Goal: Transaction & Acquisition: Purchase product/service

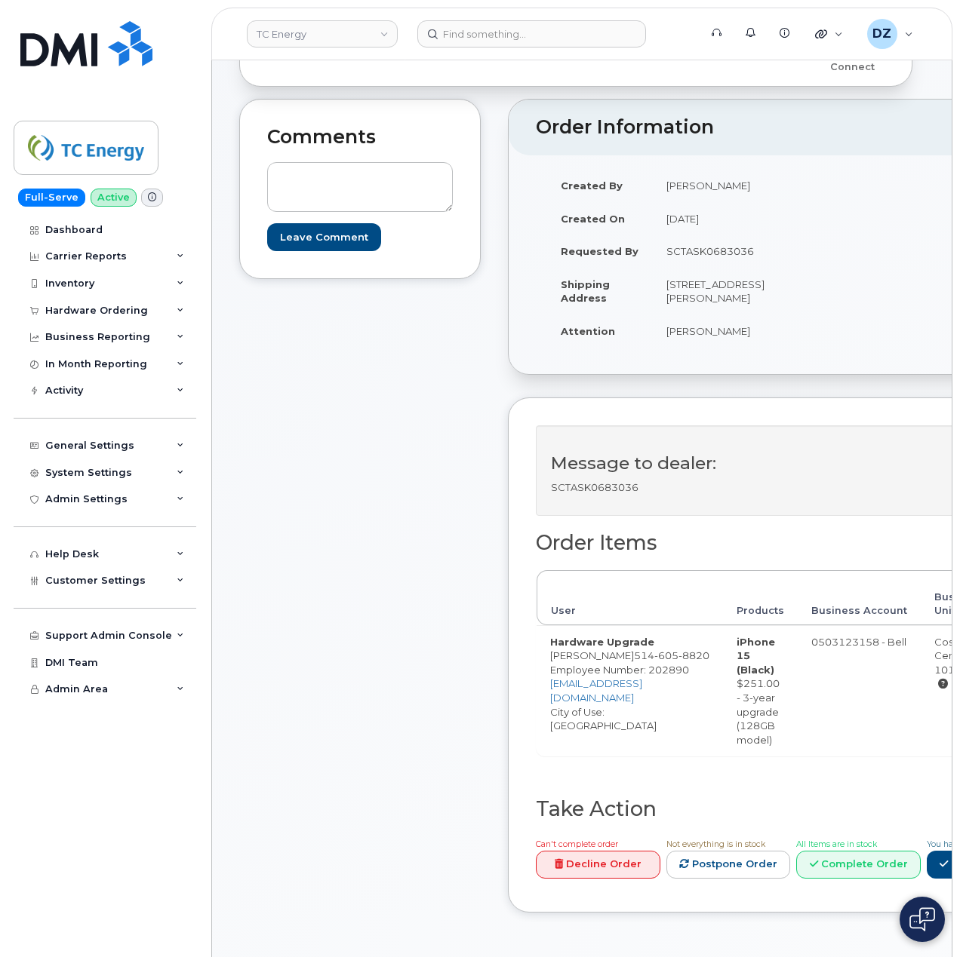
scroll to position [100, 0]
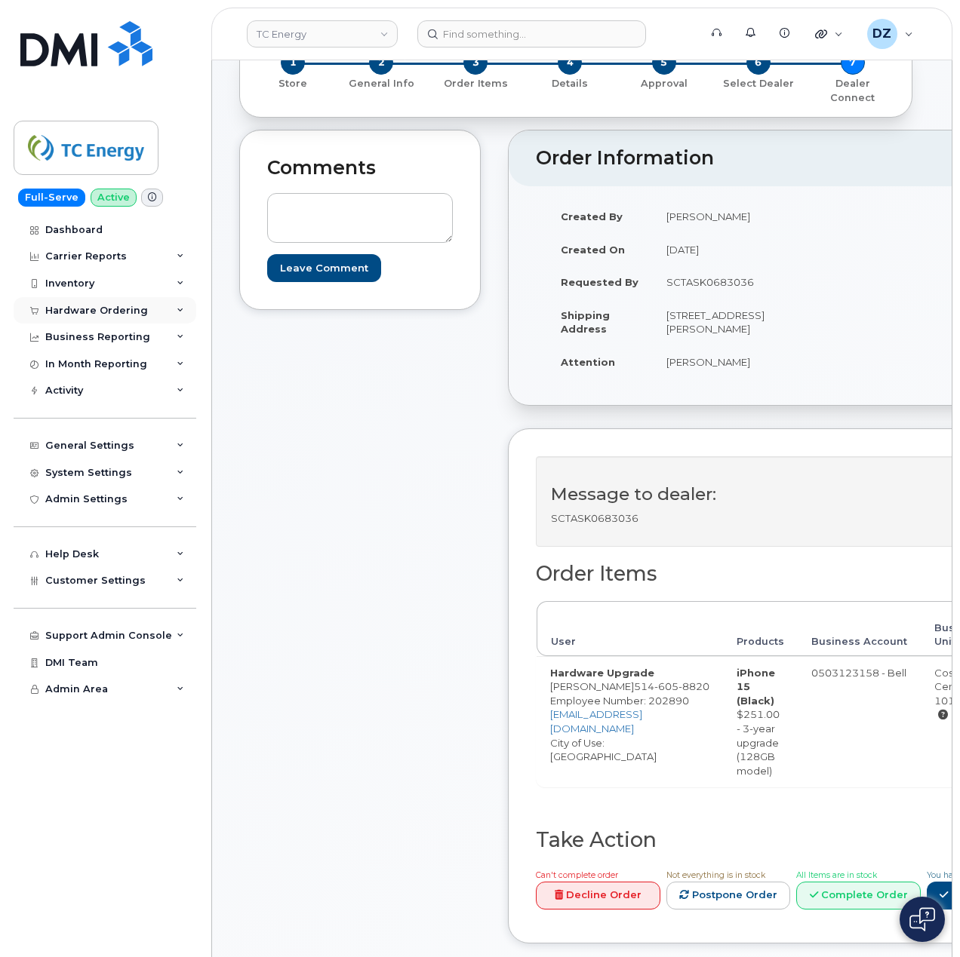
click at [134, 308] on div "Hardware Ordering" at bounding box center [96, 311] width 103 height 12
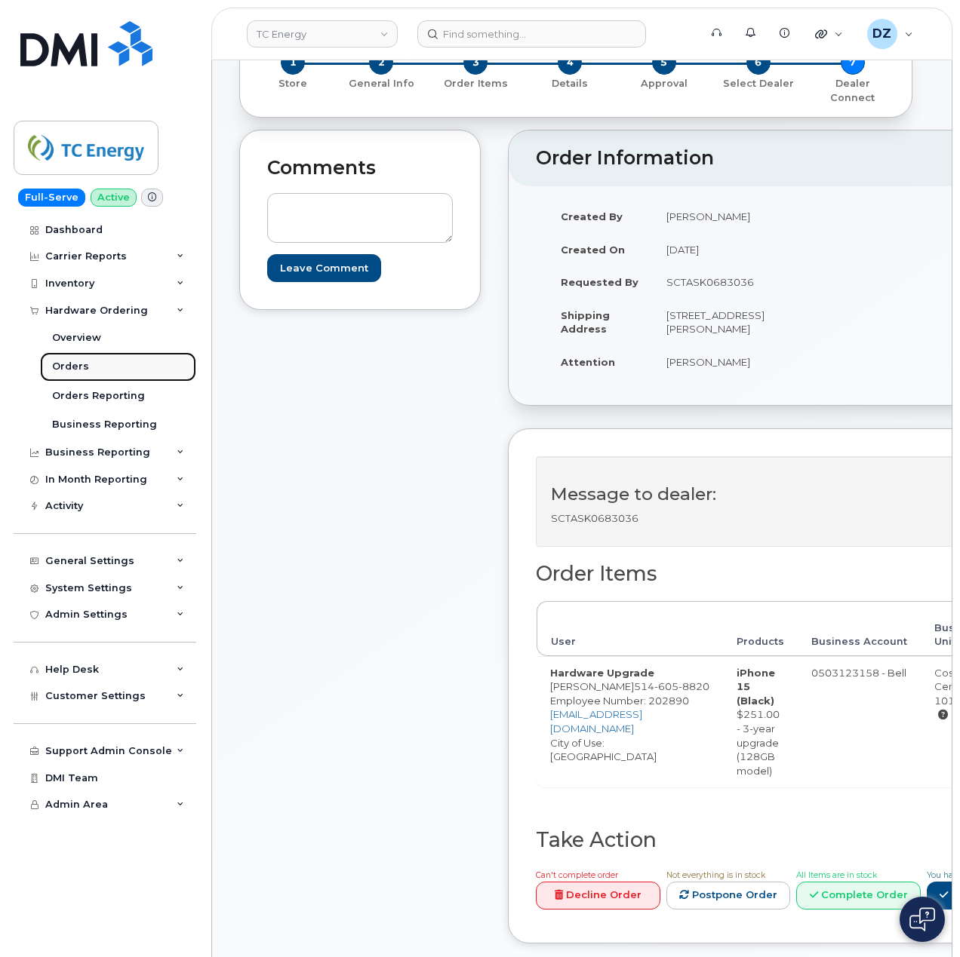
click at [97, 363] on link "Orders" at bounding box center [118, 366] width 156 height 29
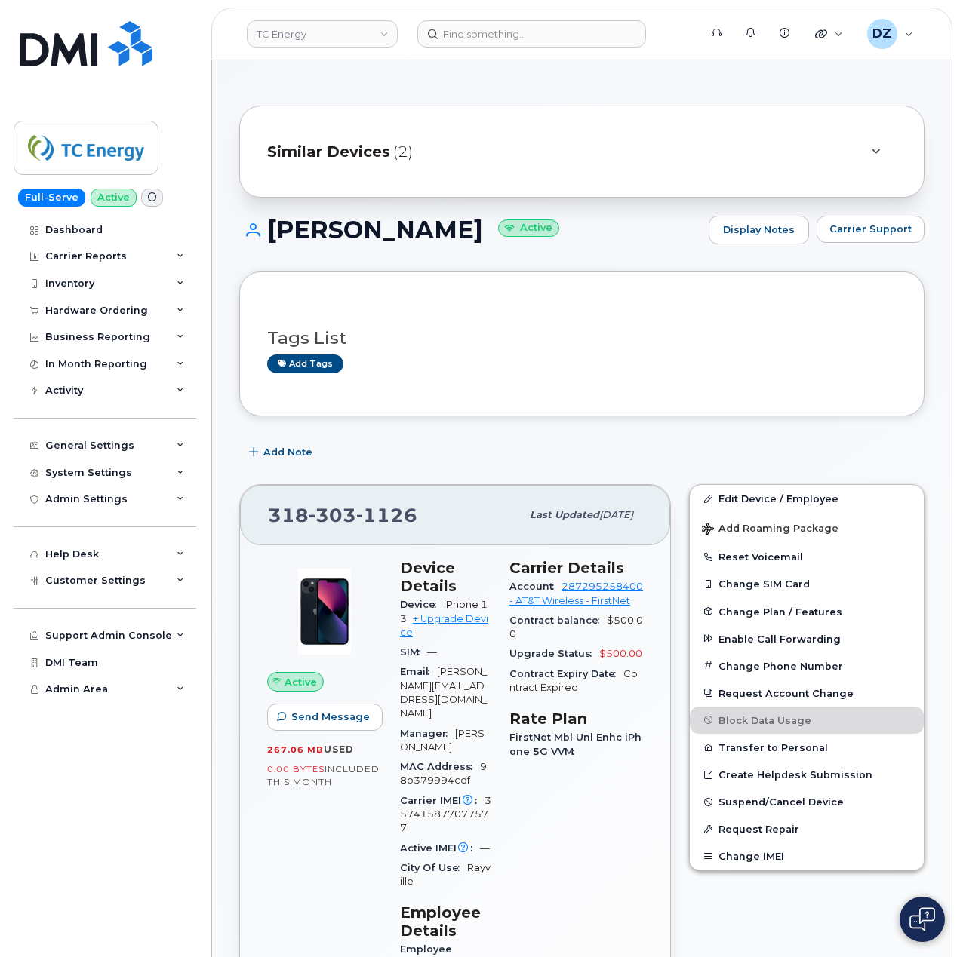
drag, startPoint x: 478, startPoint y: 558, endPoint x: 403, endPoint y: 441, distance: 139.2
click at [403, 441] on div "Add Note" at bounding box center [581, 452] width 685 height 27
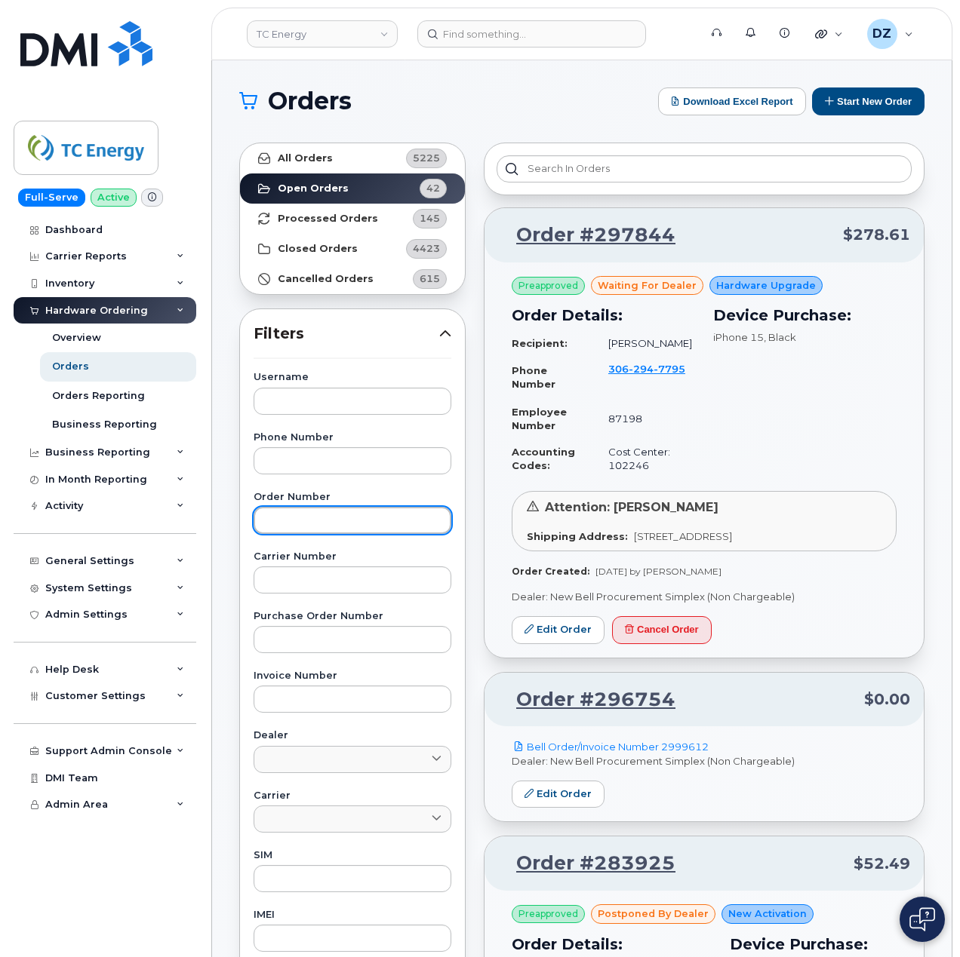
click at [336, 527] on input "text" at bounding box center [352, 520] width 198 height 27
paste input "297844"
type input "297844"
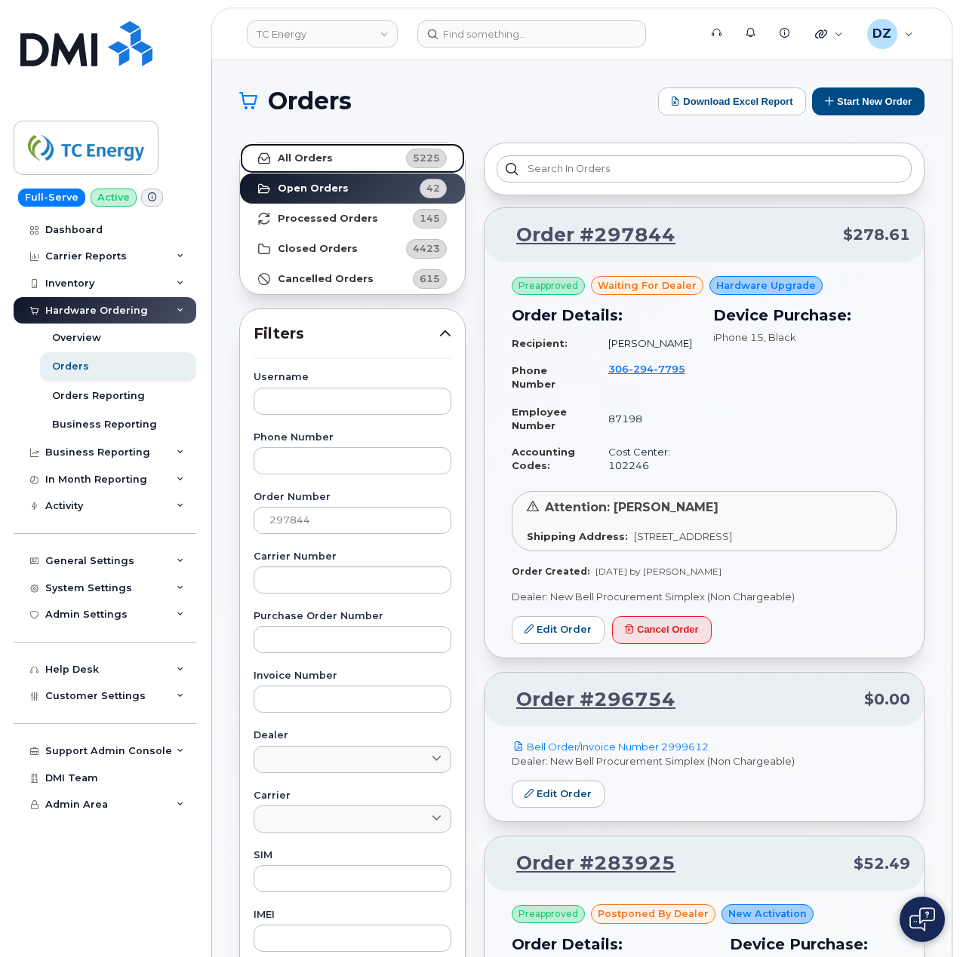
click at [327, 154] on strong "All Orders" at bounding box center [305, 158] width 55 height 12
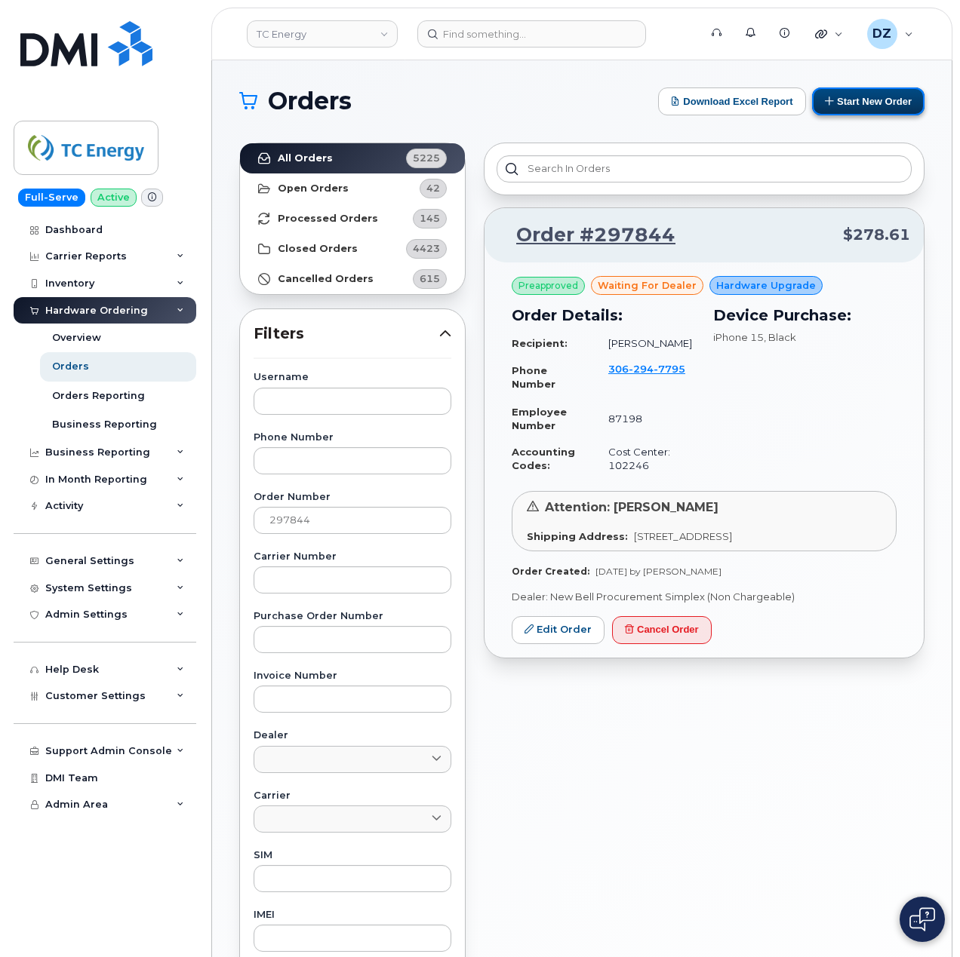
click at [845, 101] on button "Start New Order" at bounding box center [868, 102] width 112 height 28
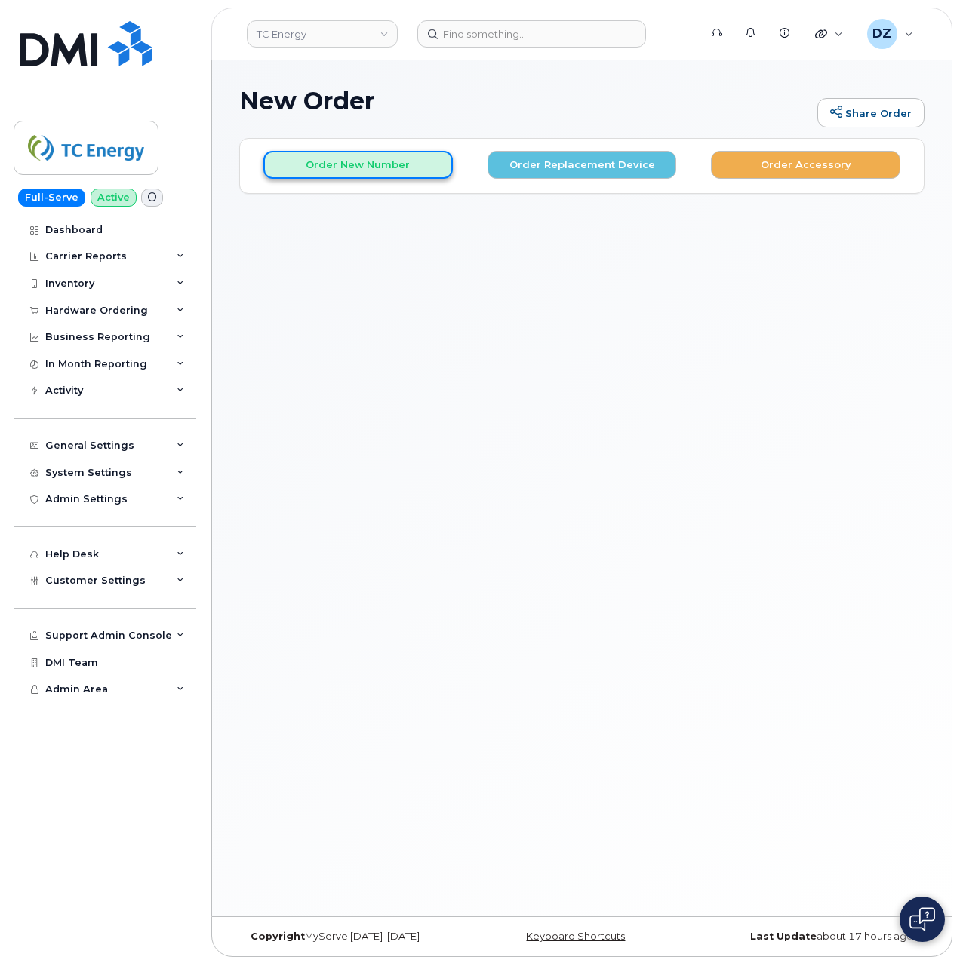
click at [373, 163] on button "Order New Number" at bounding box center [357, 165] width 189 height 28
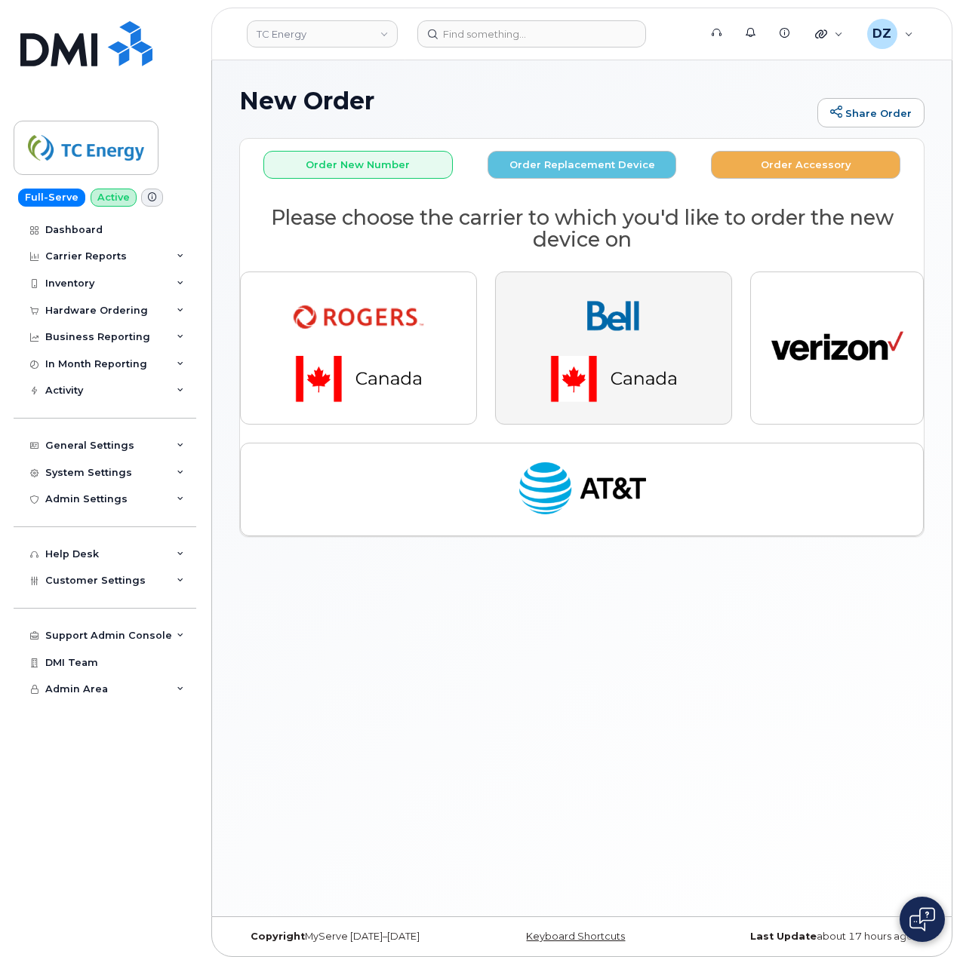
click at [573, 345] on img "button" at bounding box center [613, 347] width 211 height 127
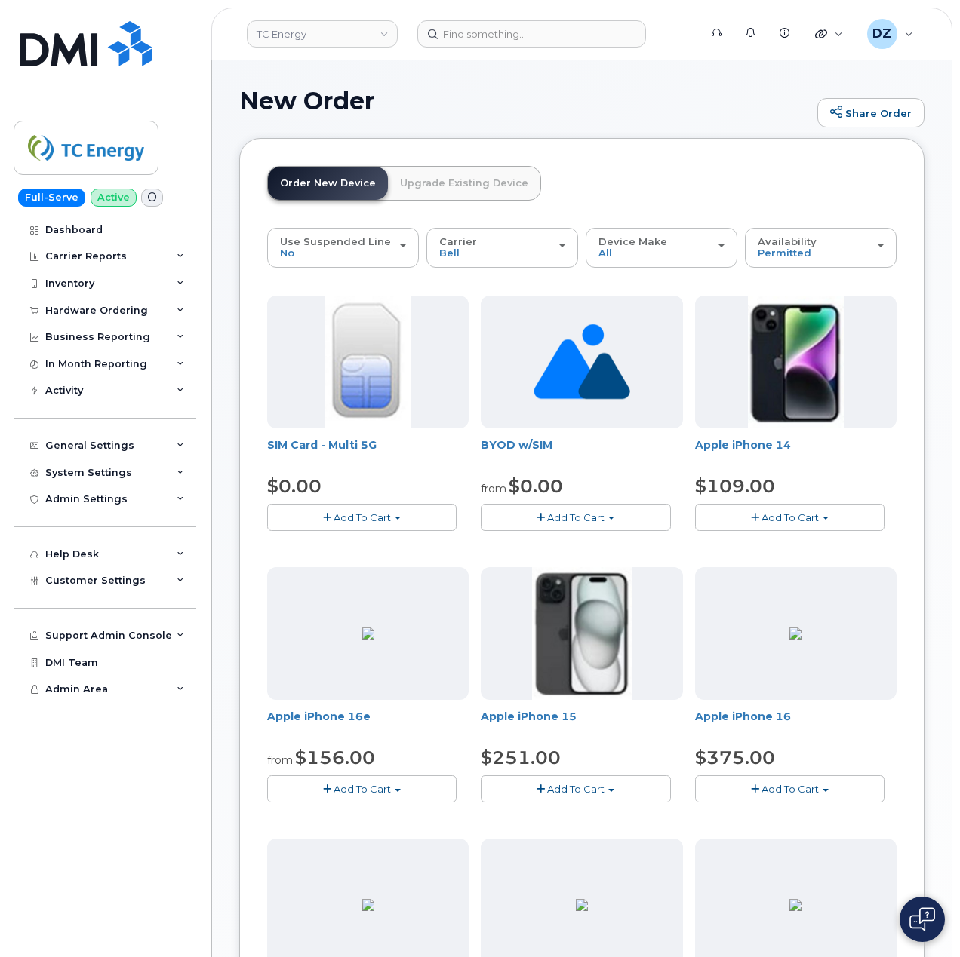
click at [589, 788] on span "Add To Cart" at bounding box center [575, 789] width 57 height 12
click at [591, 845] on link "$251.00 - 3-year activation (128GB model)" at bounding box center [605, 835] width 243 height 19
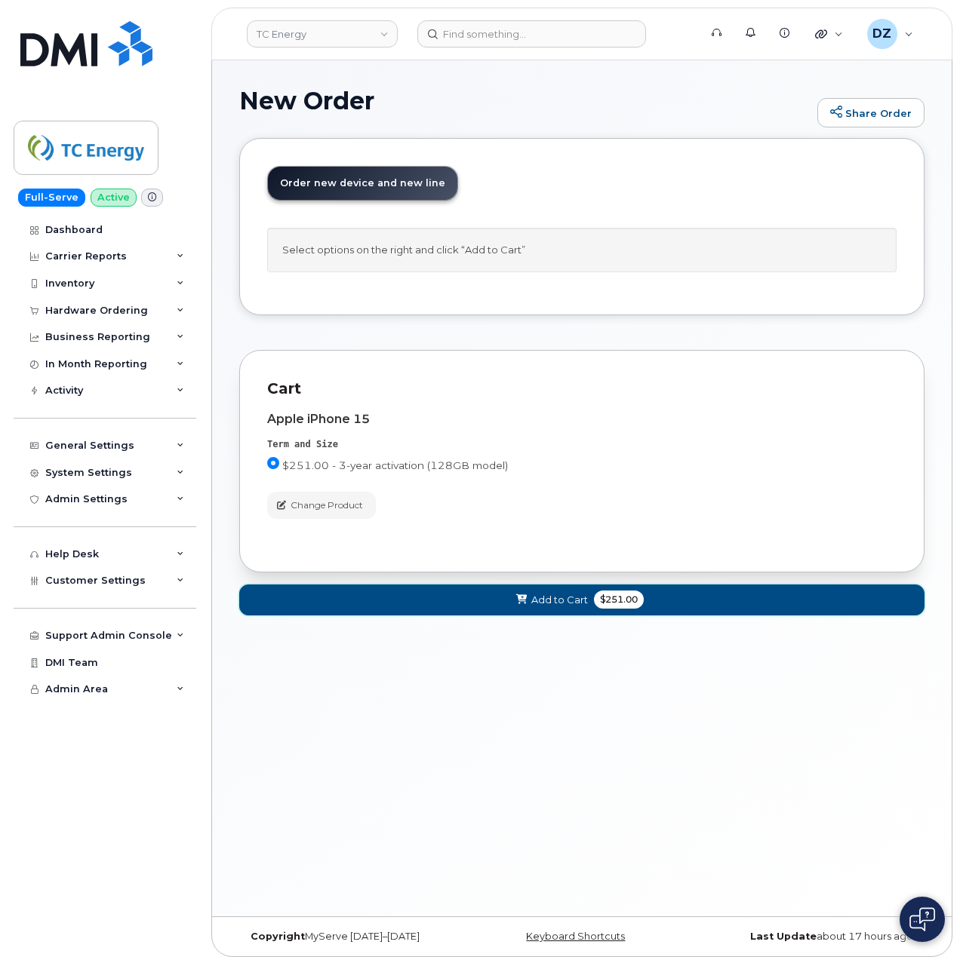
click at [510, 610] on button "Add to Cart $251.00" at bounding box center [581, 600] width 685 height 31
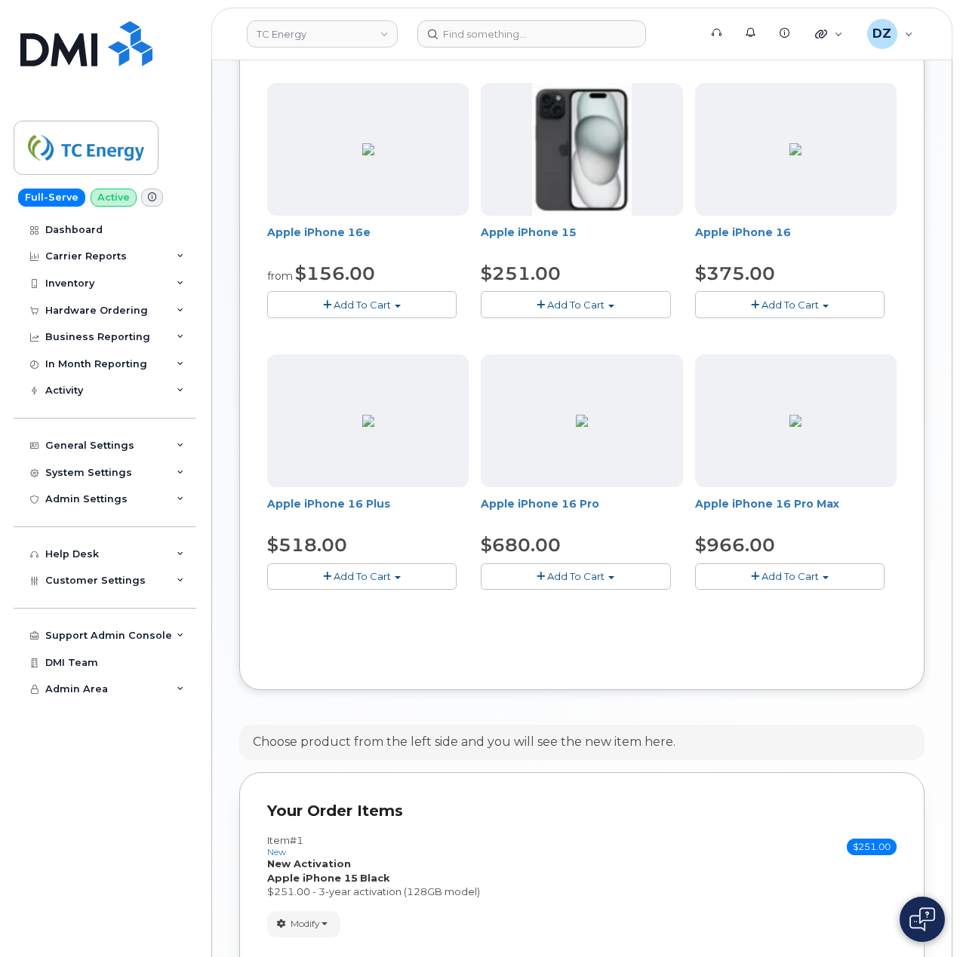
scroll to position [604, 0]
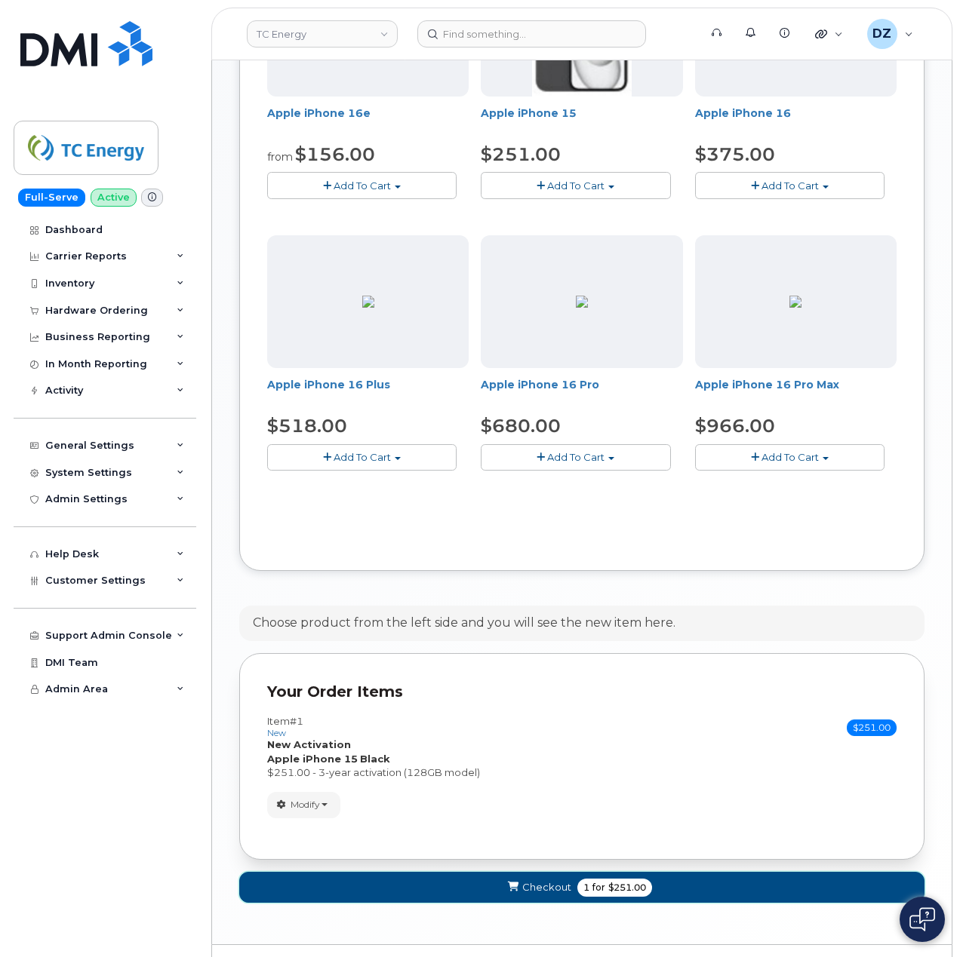
click at [601, 892] on span "for" at bounding box center [598, 888] width 19 height 14
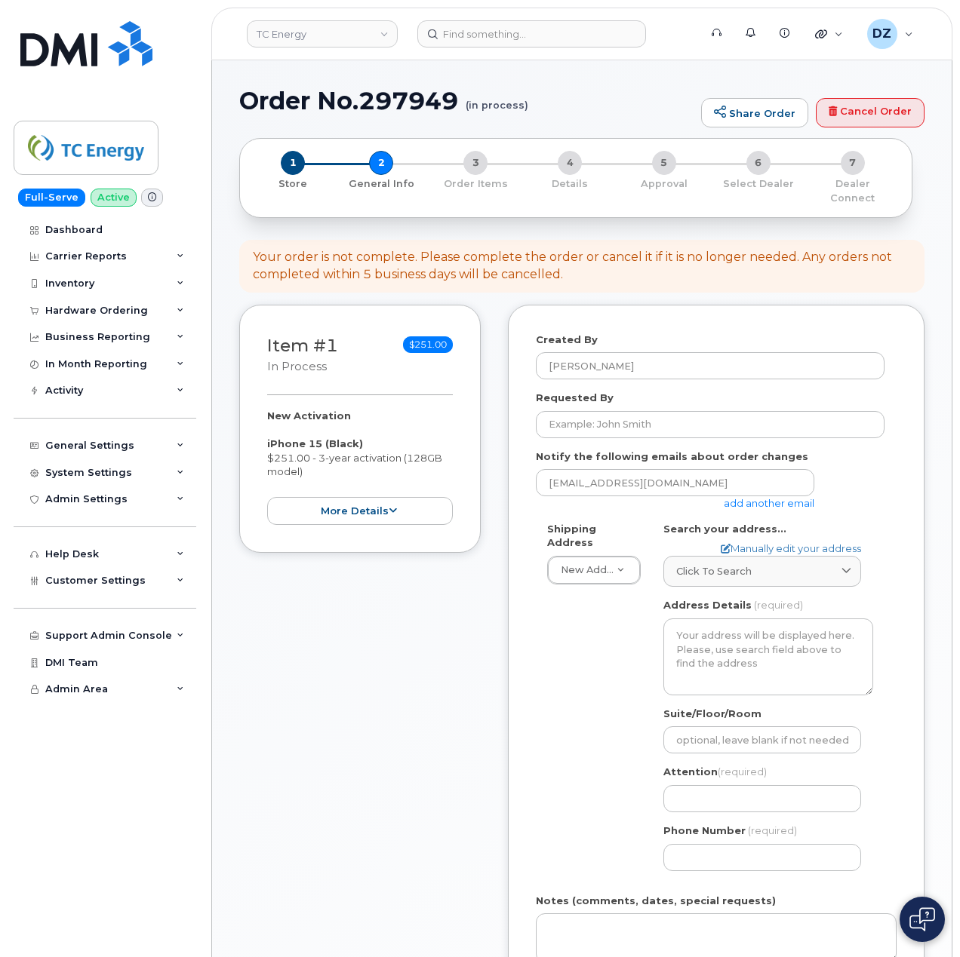
select select
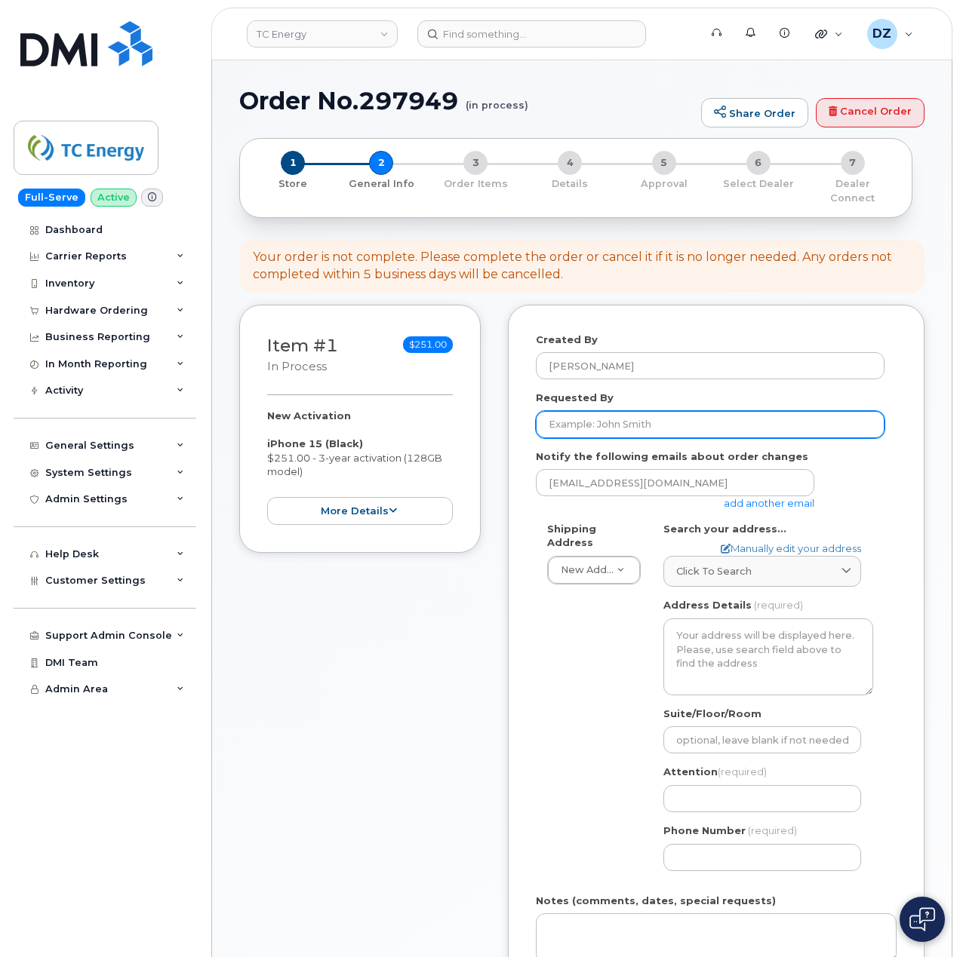
click at [610, 411] on input "Requested By" at bounding box center [710, 424] width 349 height 27
paste input "SCTASK0683118"
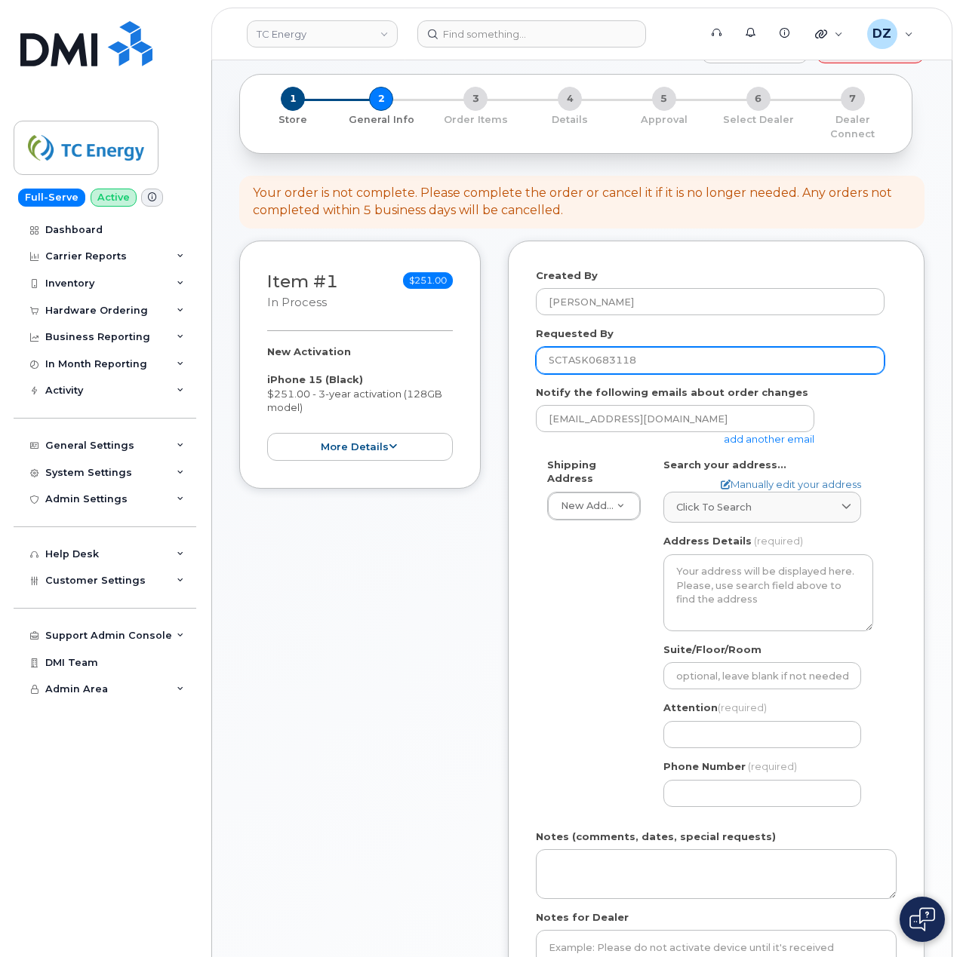
scroll to position [100, 0]
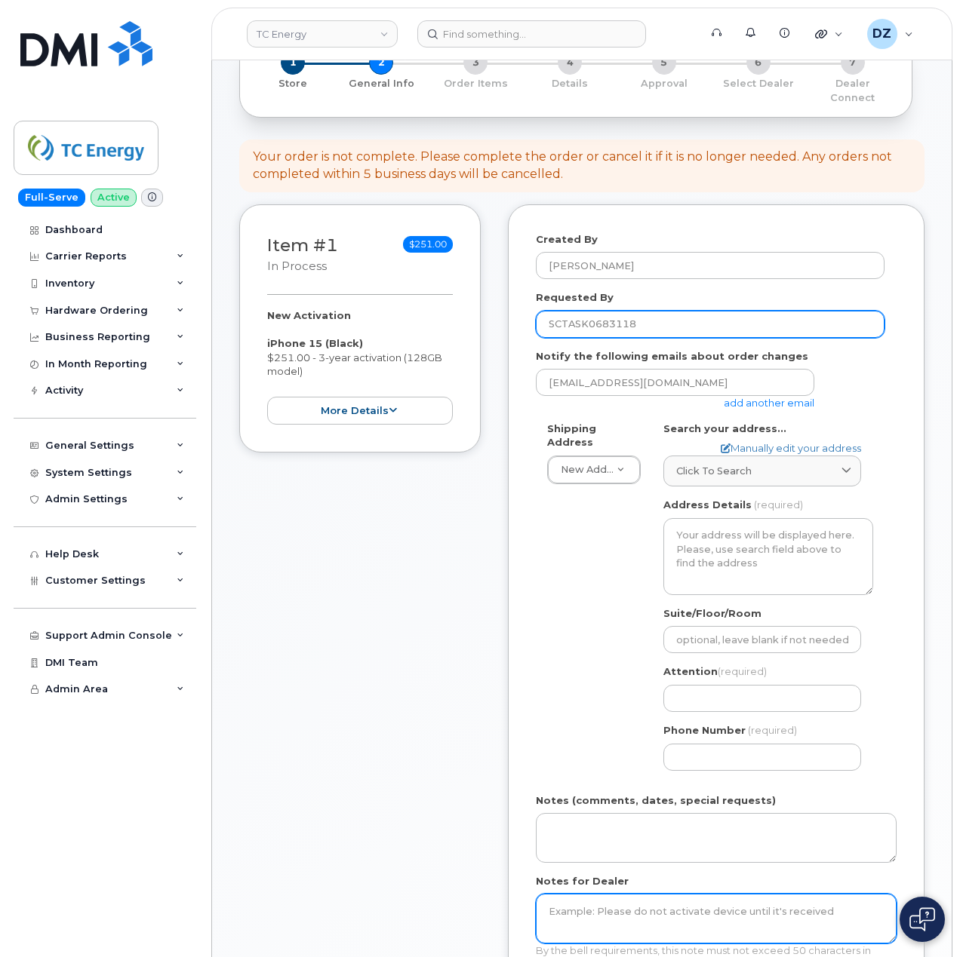
type input "SCTASK0683118"
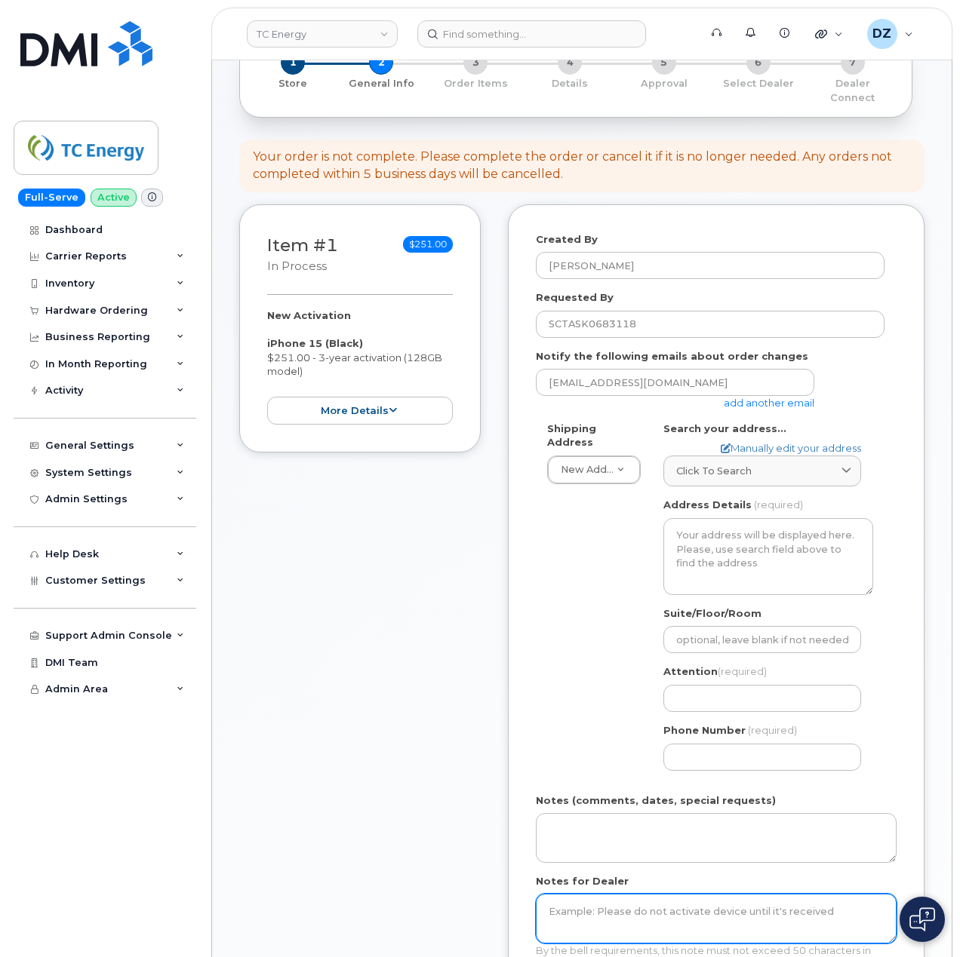
click at [604, 895] on textarea "Notes for Dealer" at bounding box center [716, 919] width 361 height 50
paste textarea "SCTASK0683118"
type textarea "SCTASK0683118"
click at [757, 397] on link "add another email" at bounding box center [769, 403] width 91 height 12
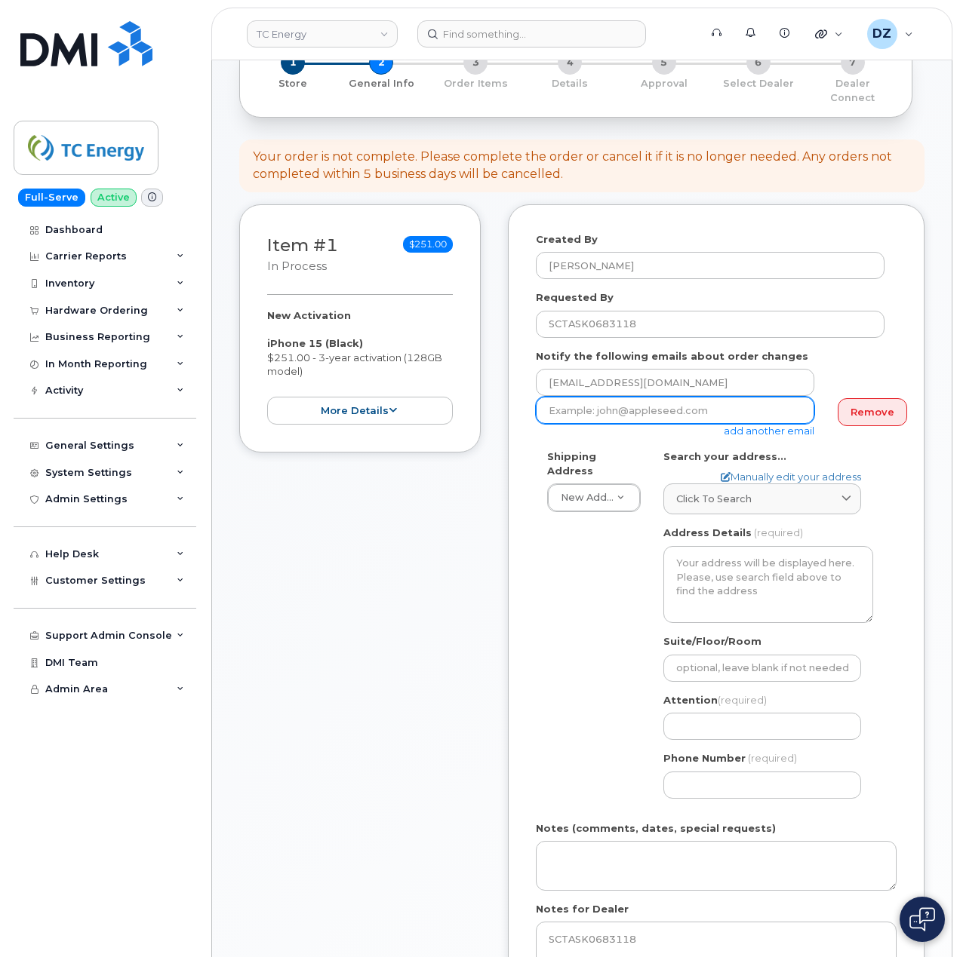
click at [607, 401] on input "email" at bounding box center [675, 410] width 278 height 27
paste input "christopher1_wright@tcenergy.com"
type input "christopher1_wright@tcenergy.com"
click at [728, 492] on span "Click to search" at bounding box center [713, 499] width 75 height 14
paste input "211 Industrial Road F, Cranbrook BC, V1C 6N4"
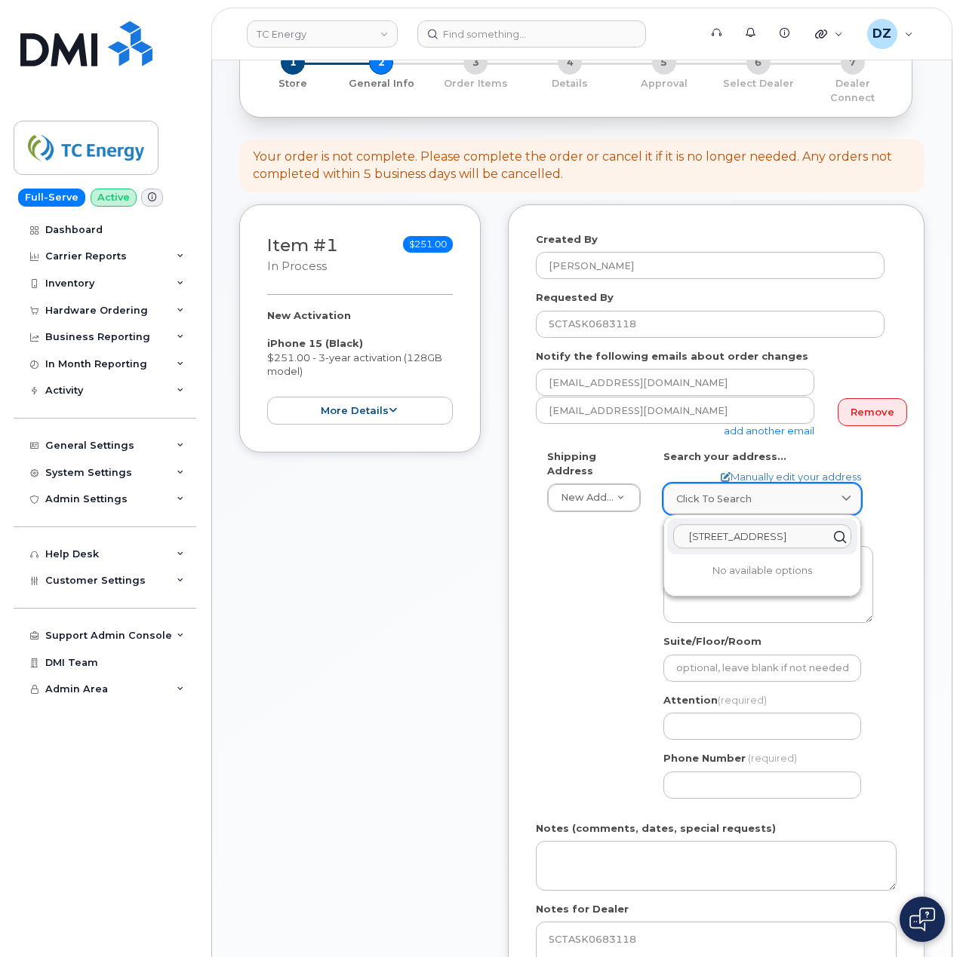
scroll to position [0, 81]
type input "211 Industrial Road F, Cranbrook BC, V1C 6N4"
click at [783, 572] on div "211 Industrial Road F Cranbrook BC V1C 6N4" at bounding box center [762, 573] width 190 height 25
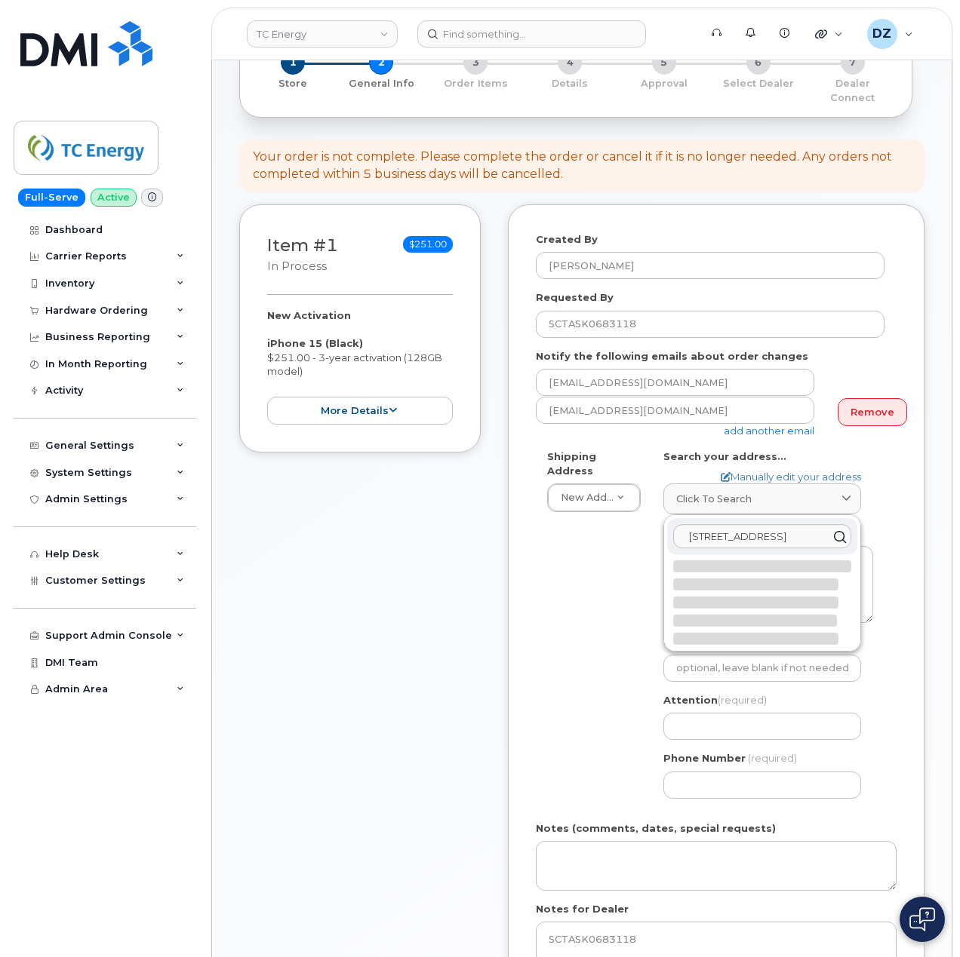
select select
type textarea "211 Industrial Road F CRANBROOK BC V1C 6N4 CANADA"
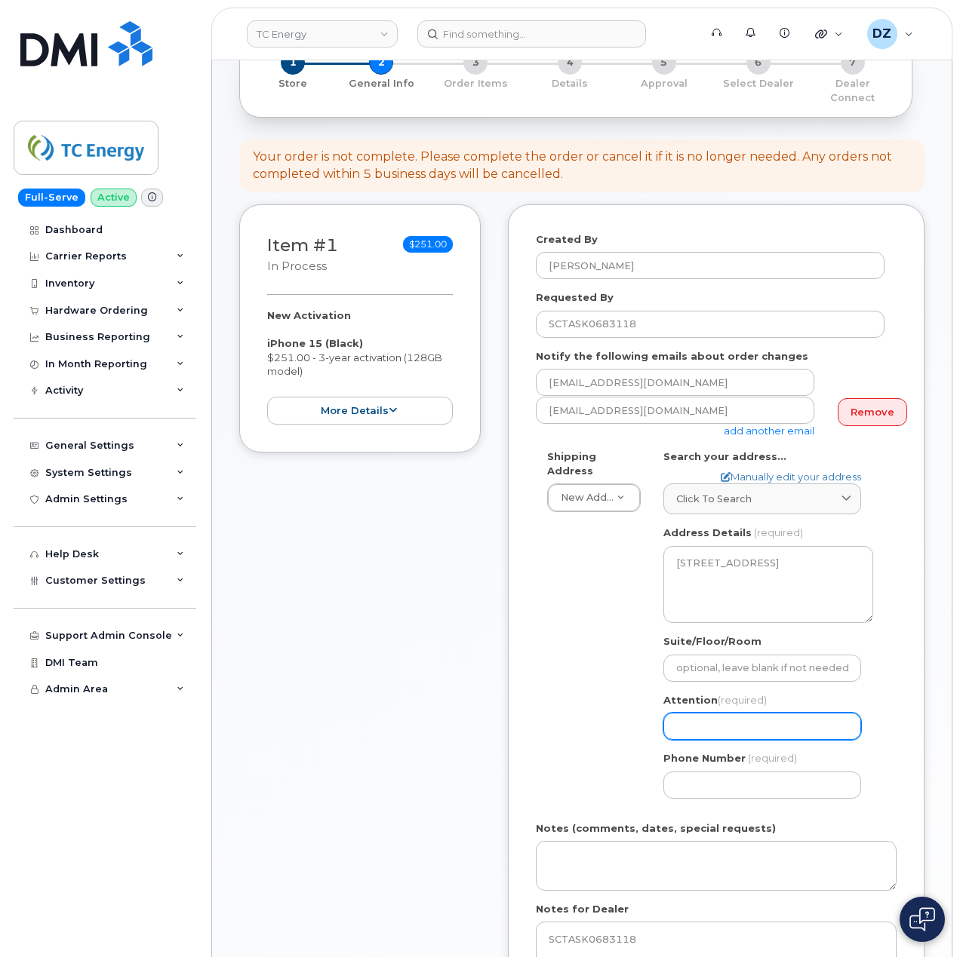
click at [752, 714] on input "Attention (required)" at bounding box center [762, 726] width 198 height 27
paste input "[PERSON_NAME]"
select select
type input "[PERSON_NAME]"
click at [733, 772] on input "Phone Number" at bounding box center [762, 785] width 198 height 27
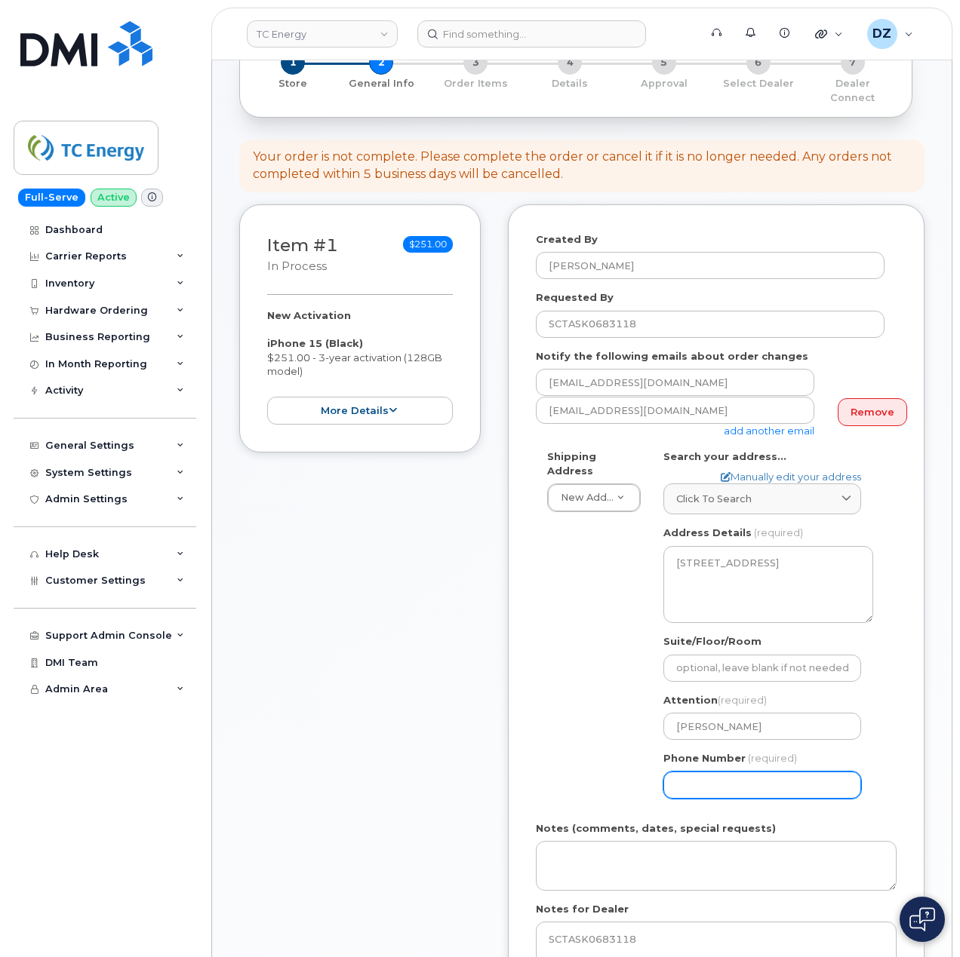
paste input "2505297244"
select select
type input "2505297244"
click at [568, 723] on div "Shipping Address New Address New Address 1401 Veterans Blvd NE 450 1 St SW Ncnb…" at bounding box center [710, 630] width 349 height 361
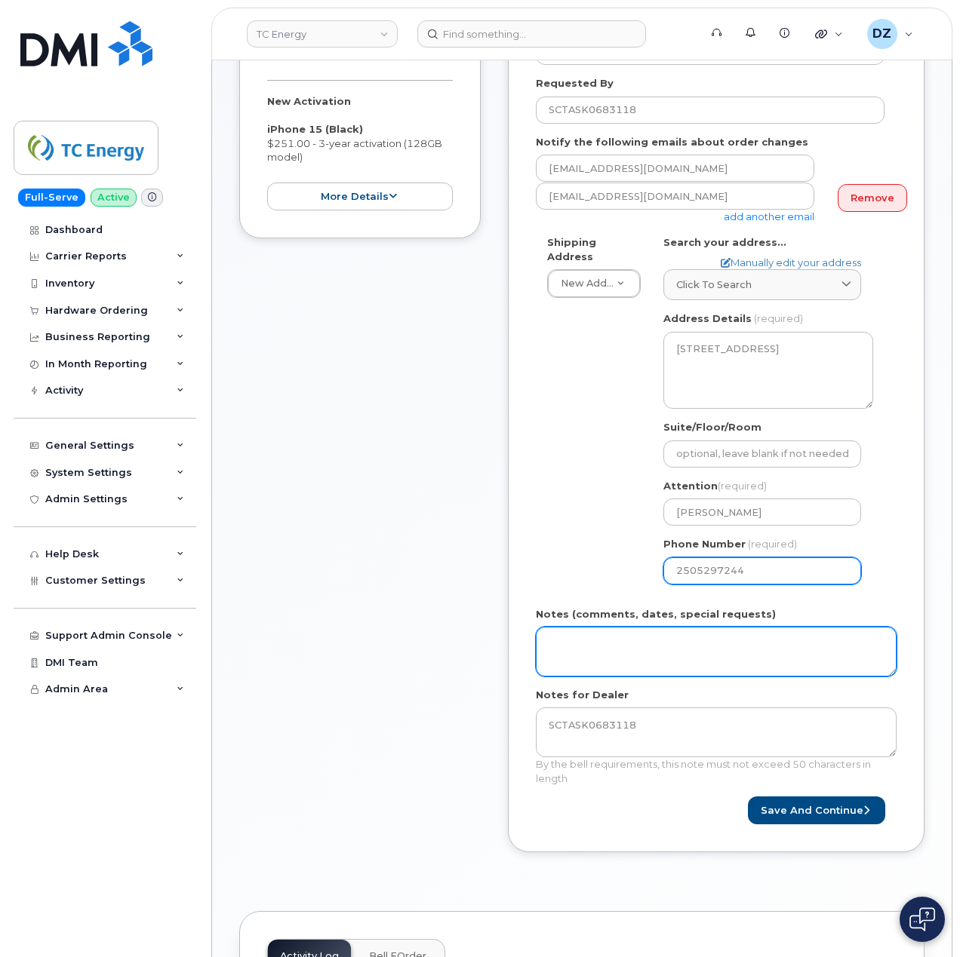
scroll to position [402, 0]
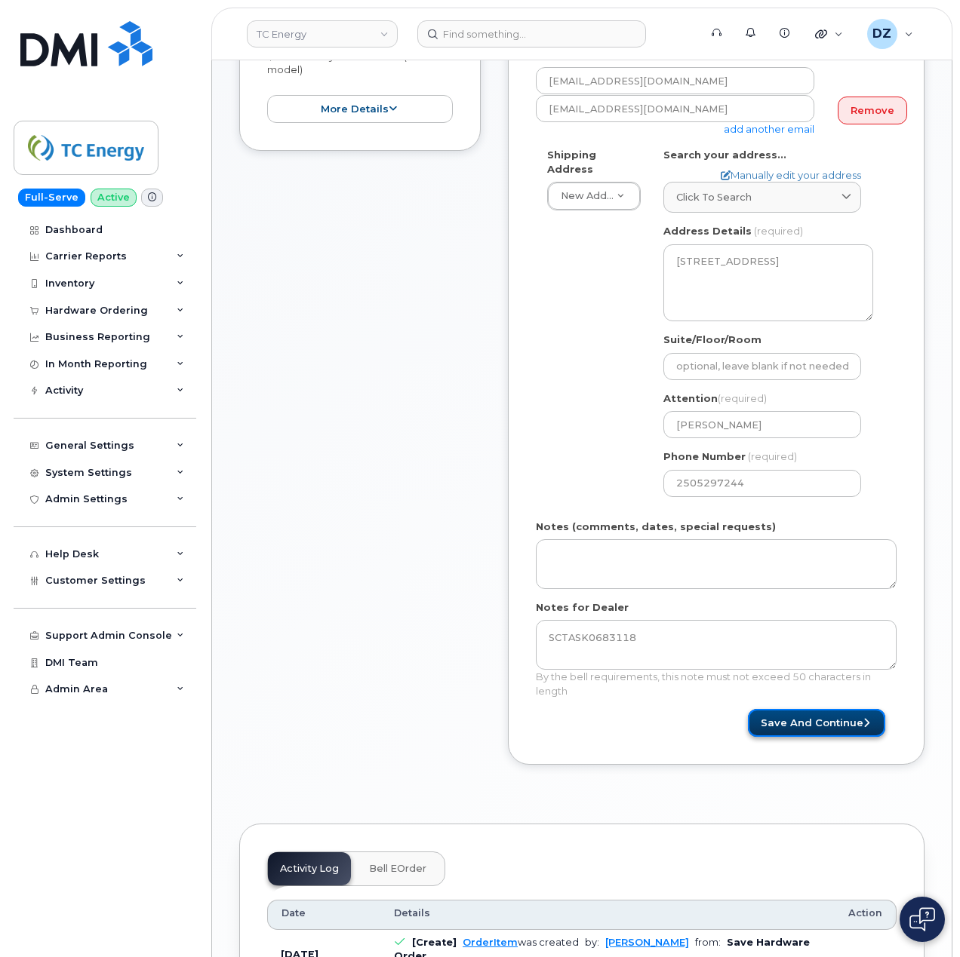
click at [846, 709] on button "Save and Continue" at bounding box center [816, 723] width 137 height 28
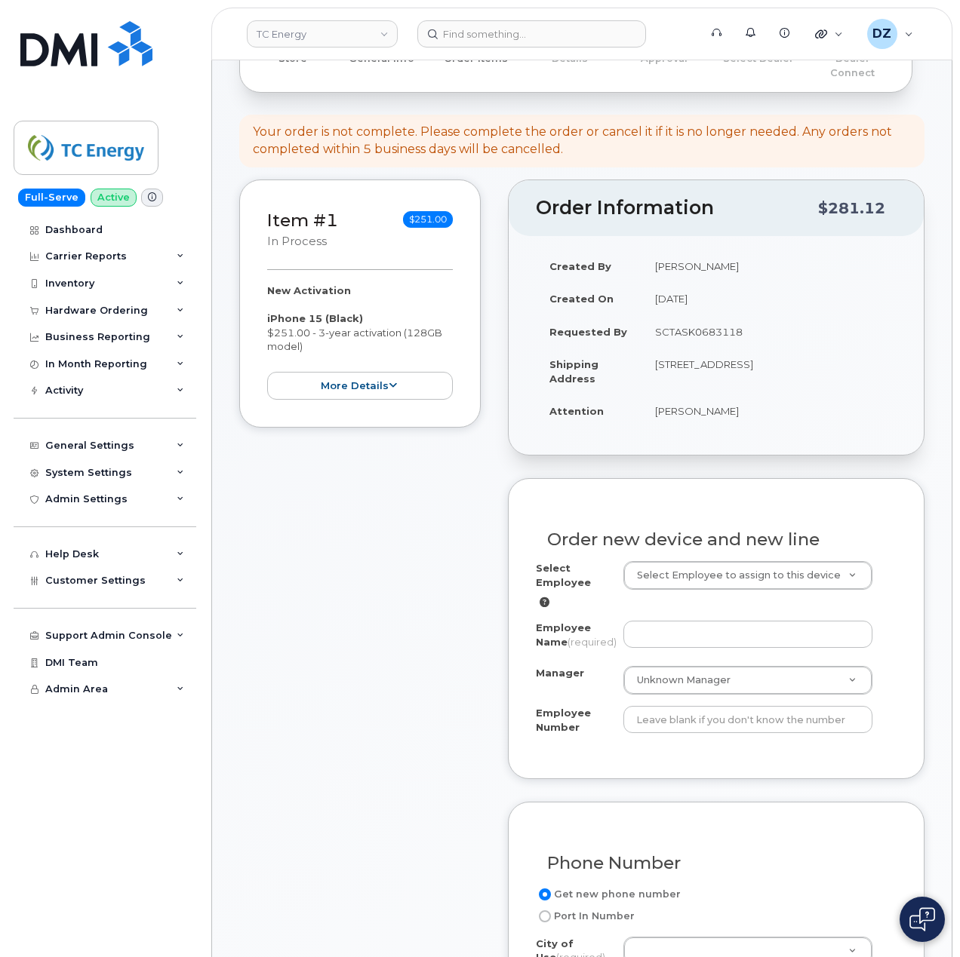
scroll to position [302, 0]
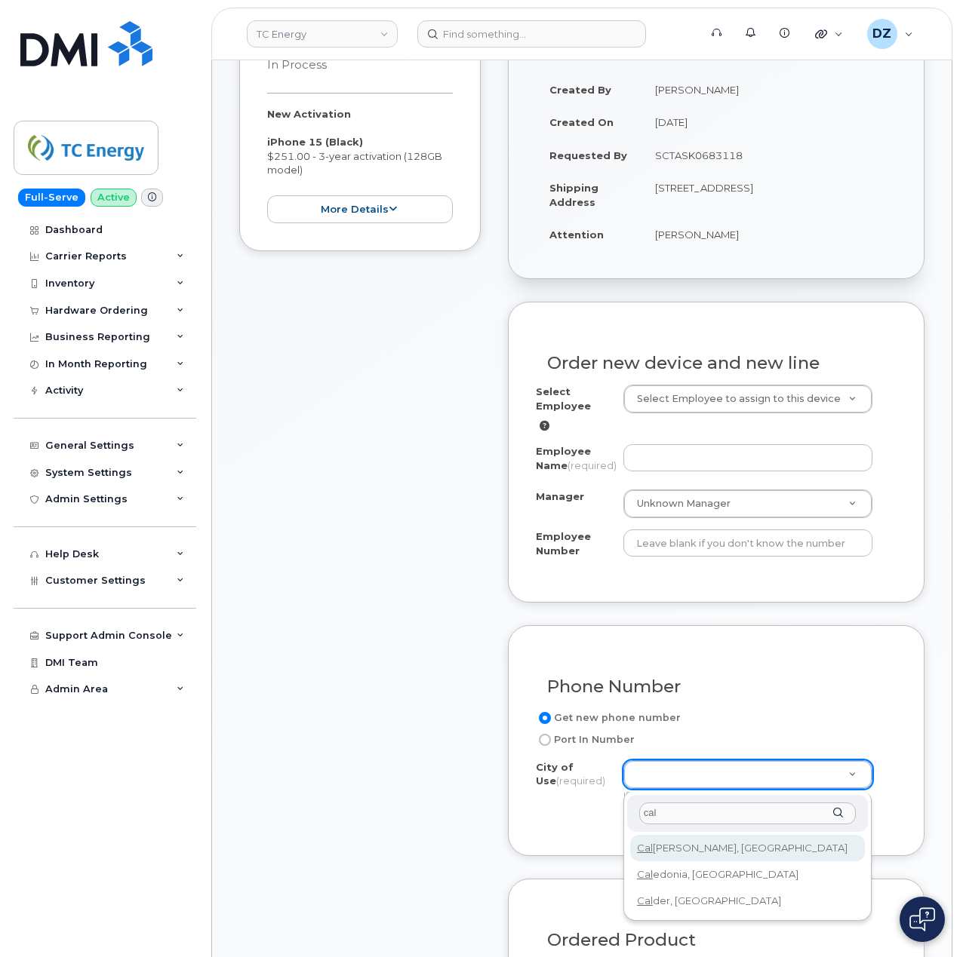
type input "cal"
type input "88"
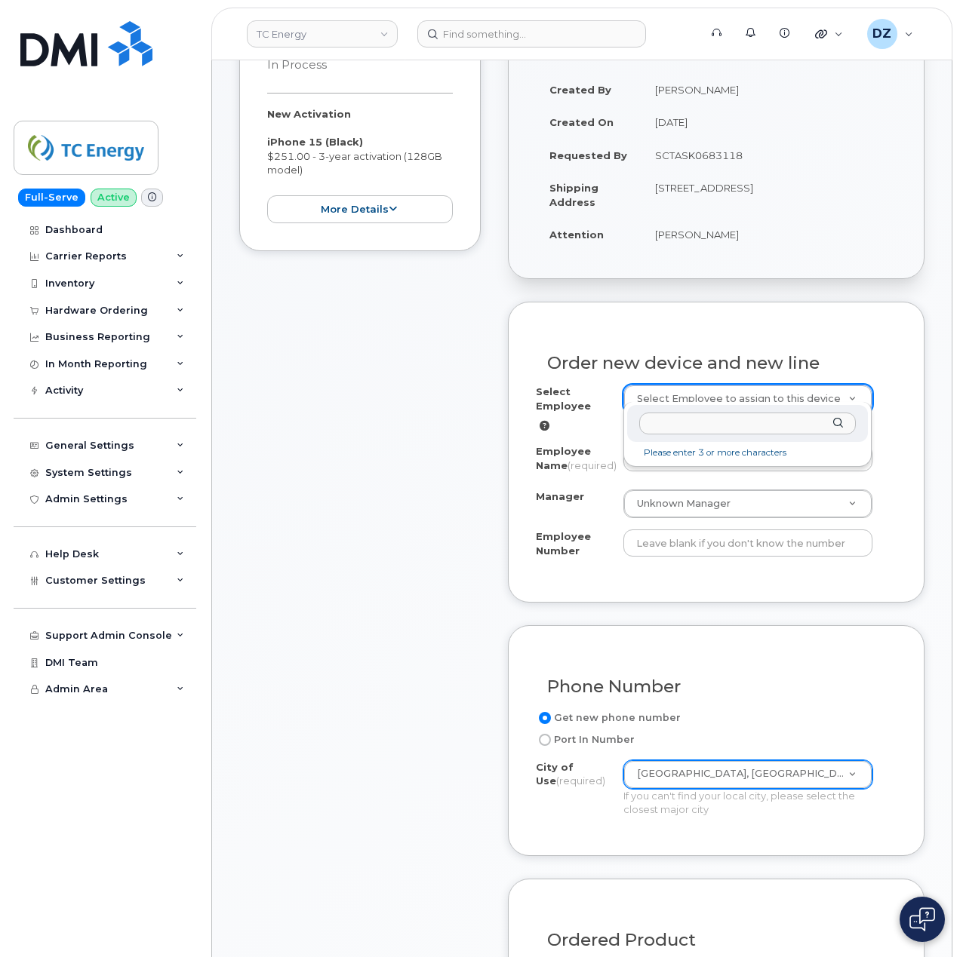
type input "207882"
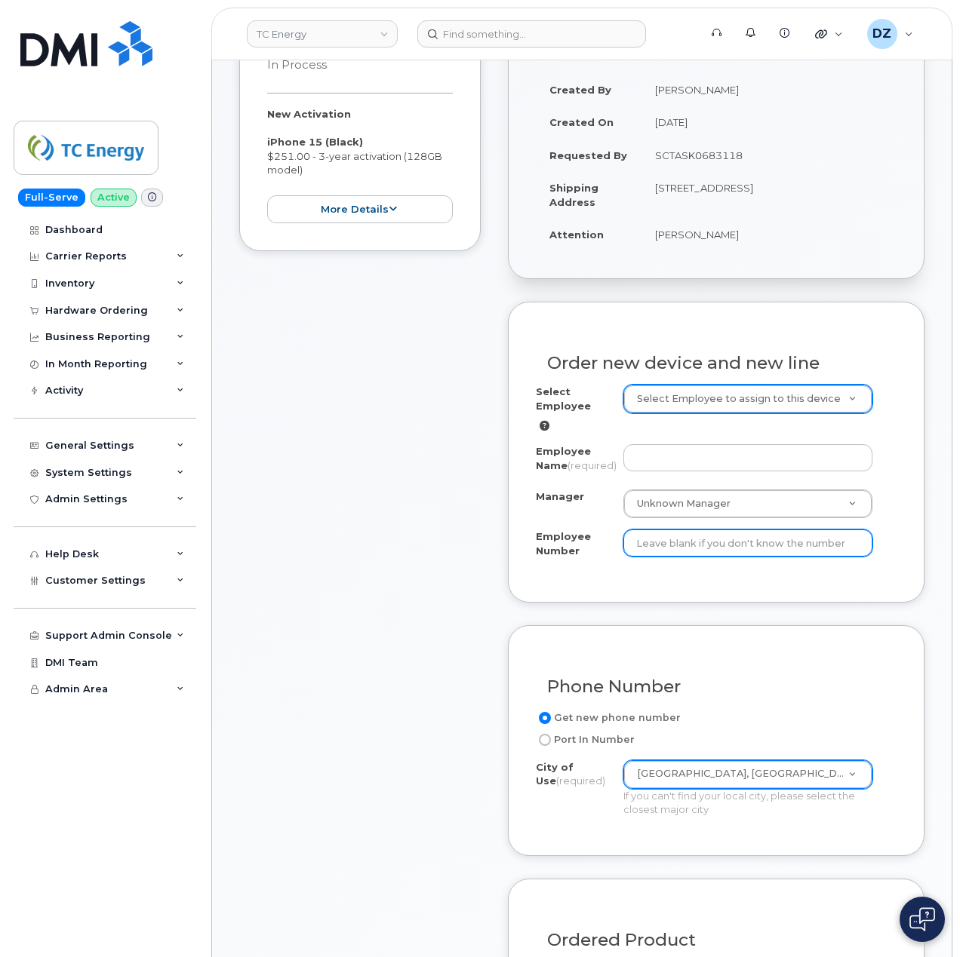
click at [678, 550] on input "Employee Number" at bounding box center [748, 543] width 250 height 27
paste input "207882"
type input "207882"
click at [306, 511] on div "Item #1 in process $251.00 New Activation iPhone 15 (Black) $251.00 - 3-year ac…" at bounding box center [359, 690] width 241 height 1375
paste input "Randy Goodman"
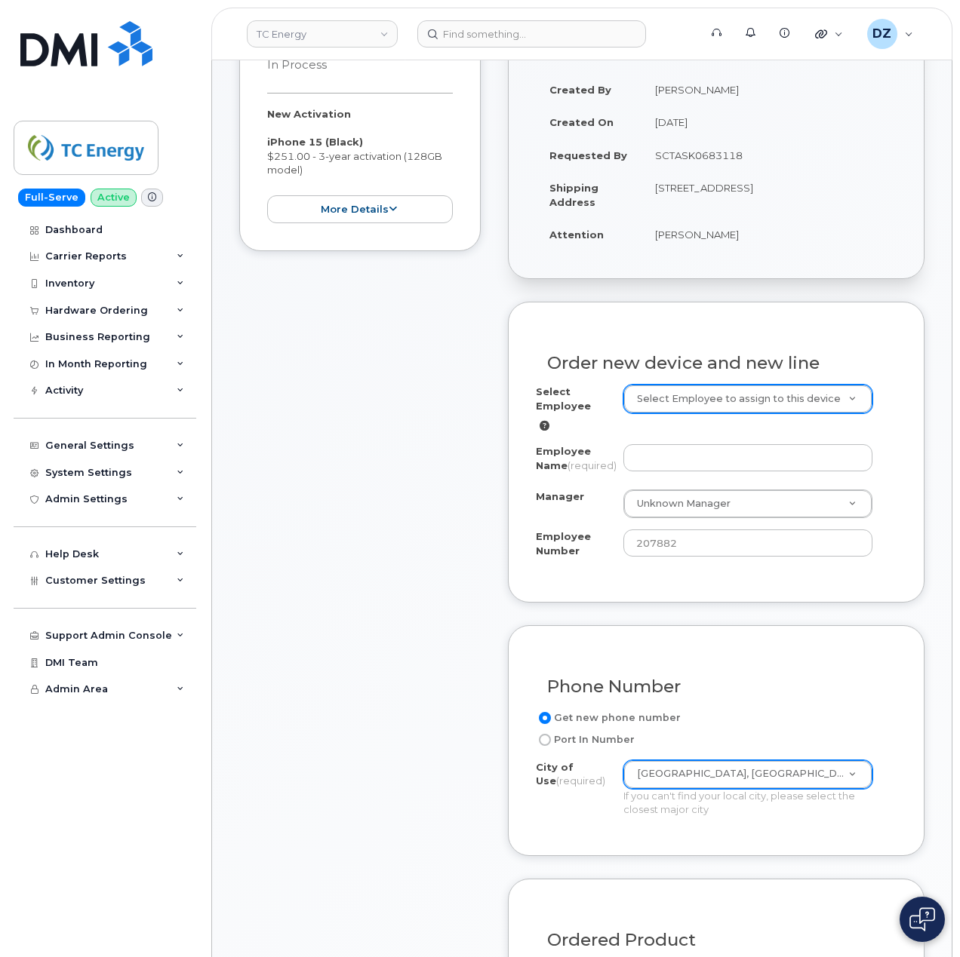
type input "Randy Goodman"
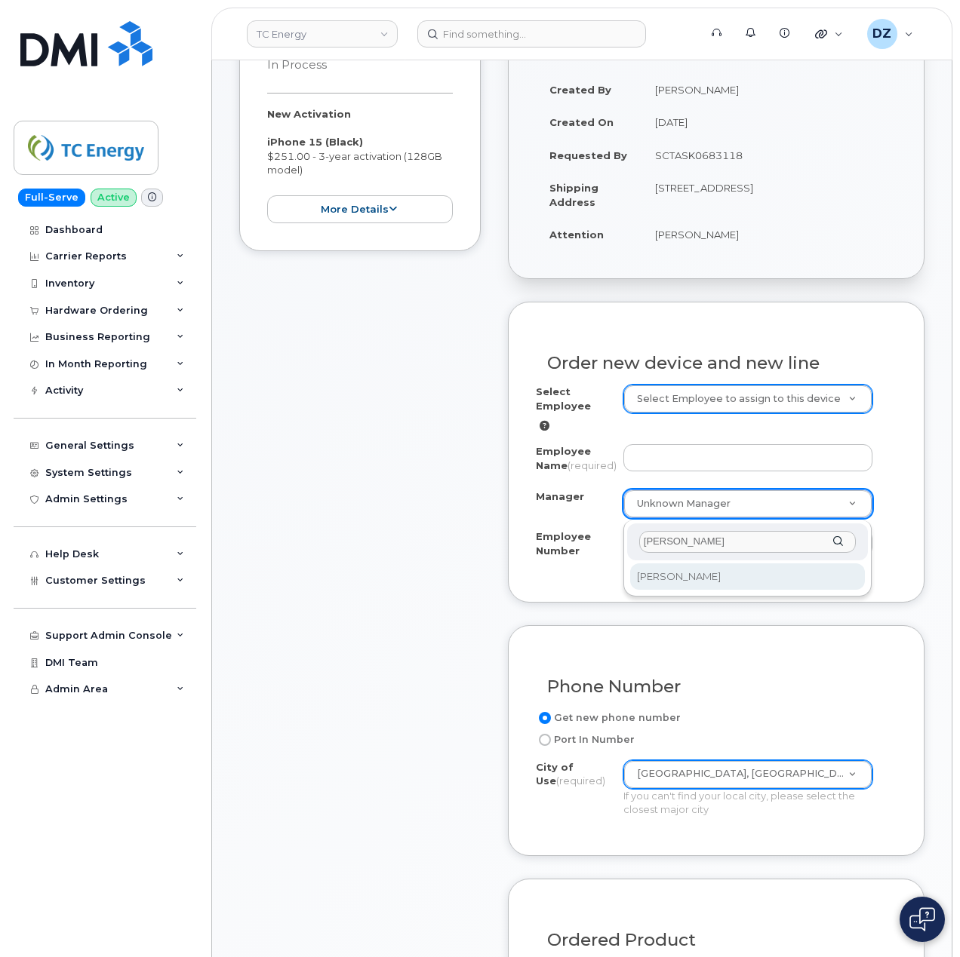
type input "Randy Goodman"
select select "1379408"
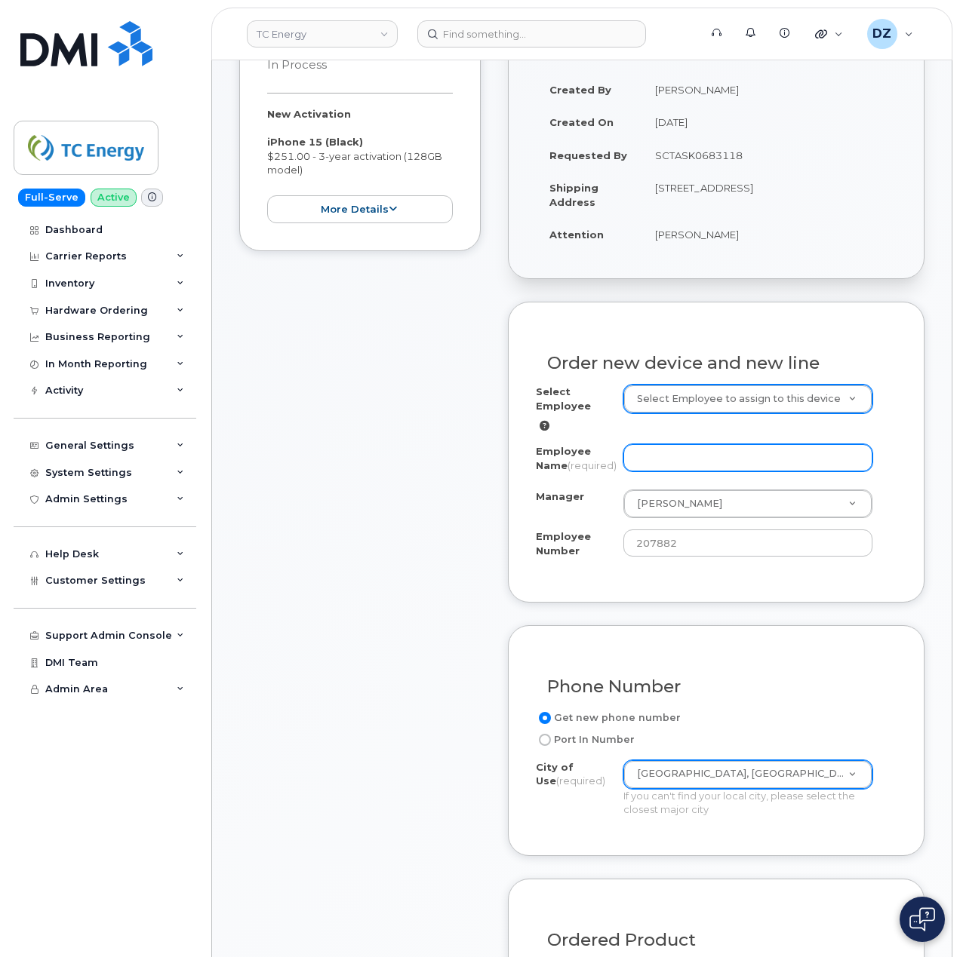
click at [656, 444] on input "Employee Name (required)" at bounding box center [748, 457] width 250 height 27
paste input "[PERSON_NAME]"
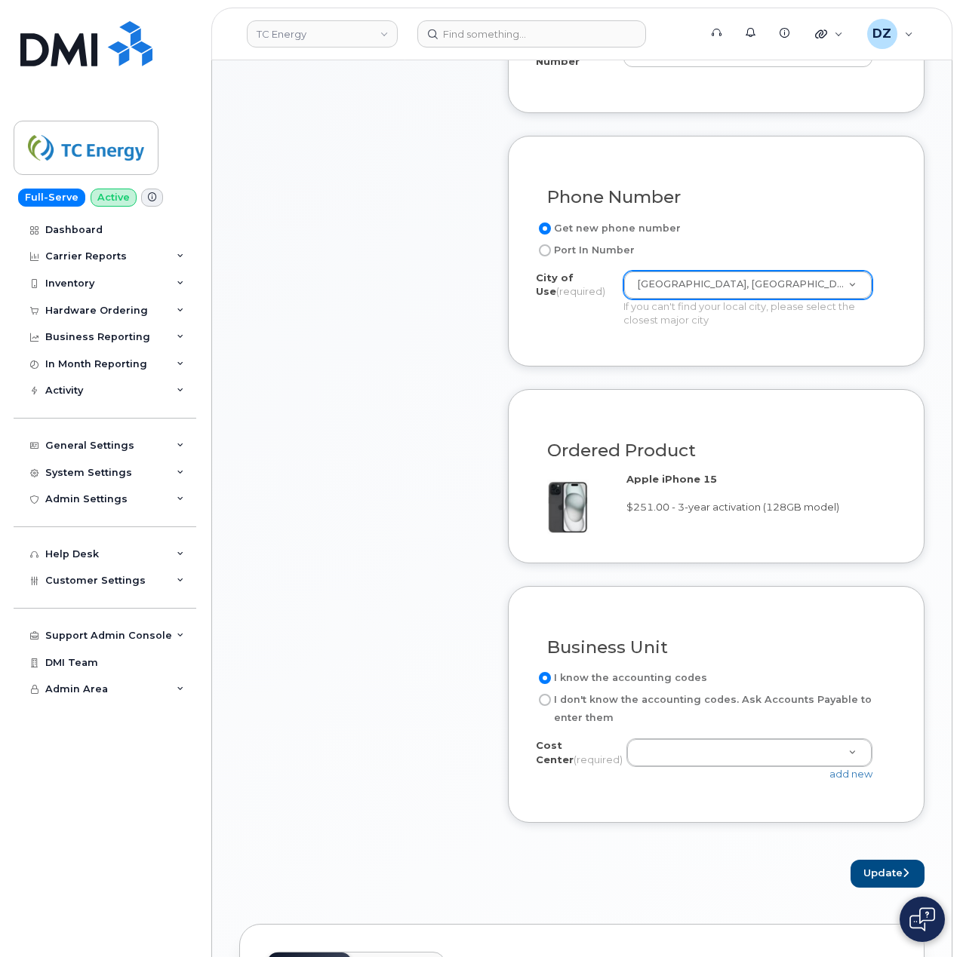
scroll to position [1006, 0]
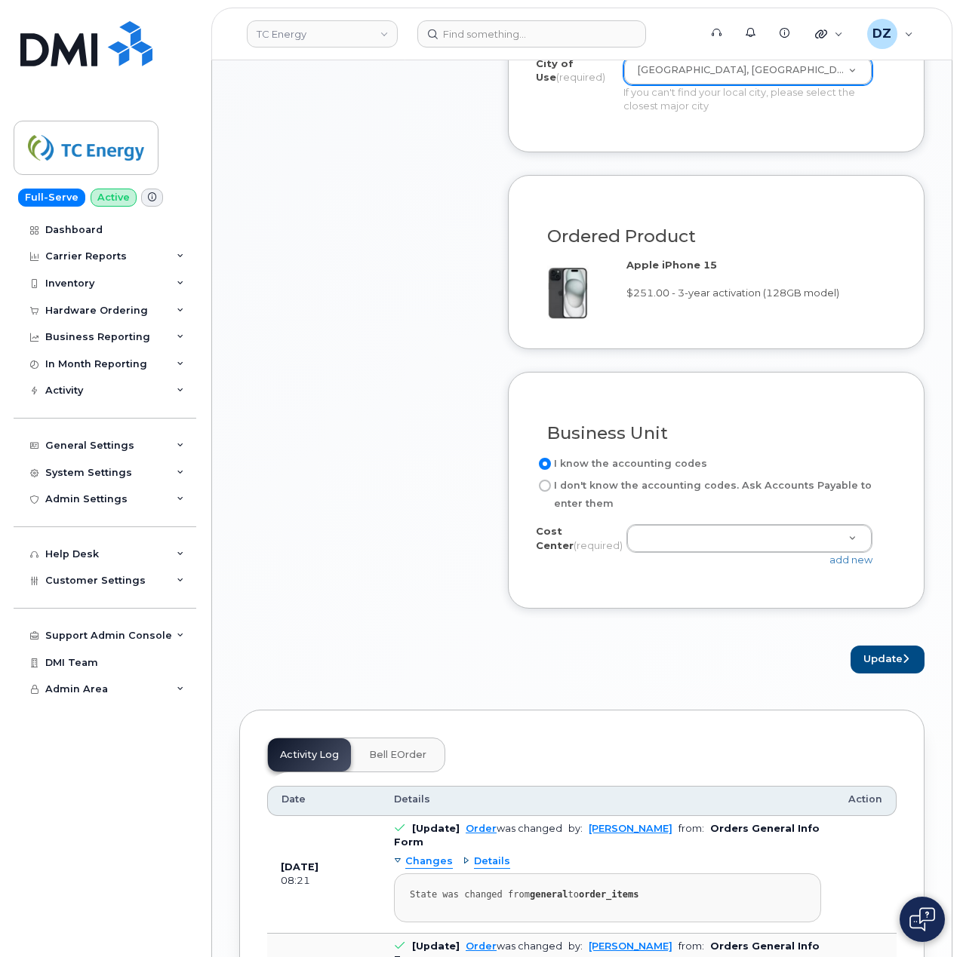
type input "[PERSON_NAME]"
click at [628, 487] on label "I don't know the accounting codes. Ask Accounts Payable to enter them" at bounding box center [710, 495] width 349 height 36
click at [551, 487] on input "I don't know the accounting codes. Ask Accounts Payable to enter them" at bounding box center [545, 486] width 12 height 12
radio input "true"
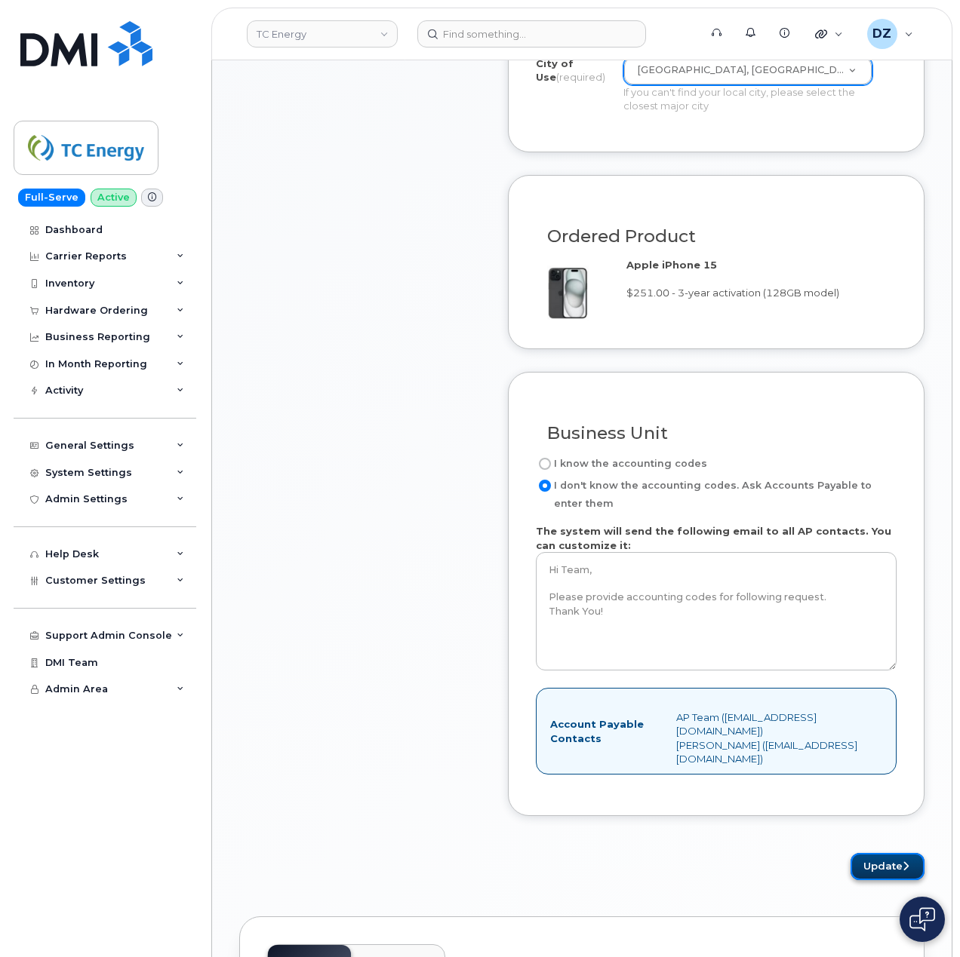
click at [885, 866] on button "Update" at bounding box center [887, 867] width 74 height 28
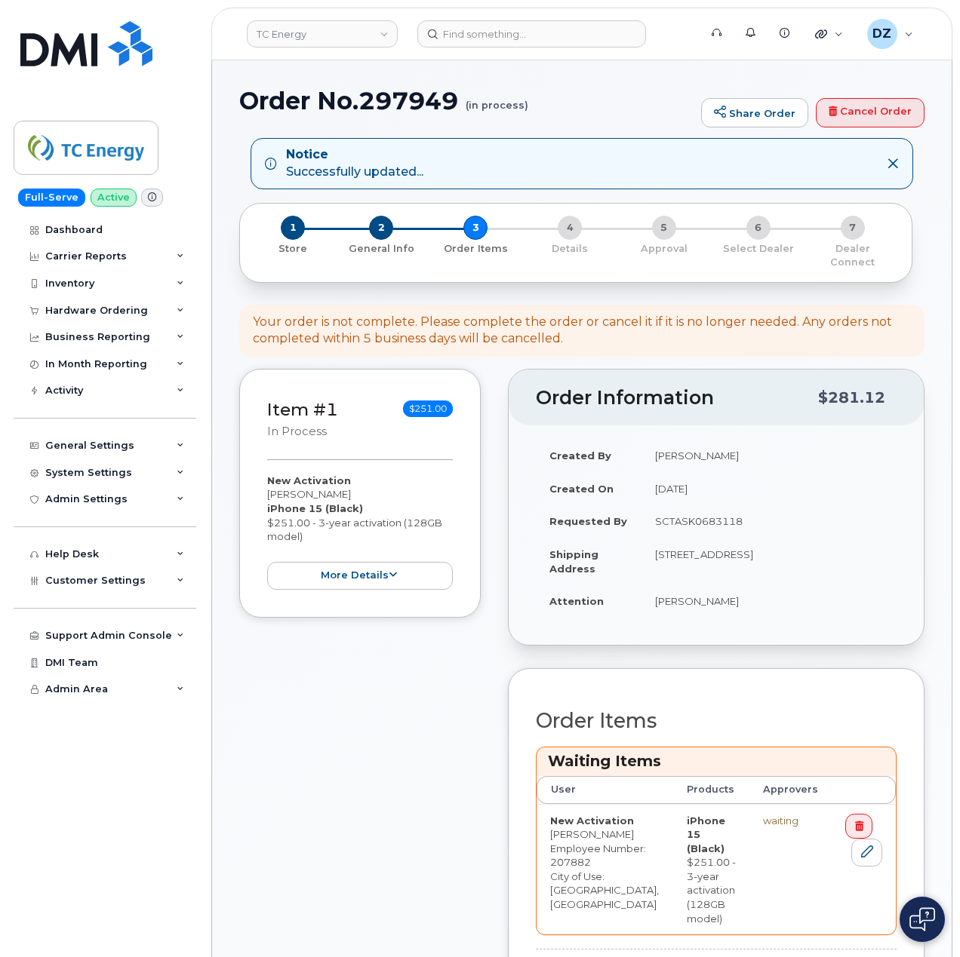
drag, startPoint x: 782, startPoint y: 794, endPoint x: 379, endPoint y: 862, distance: 408.6
click at [379, 862] on div "Item #1 in process $251.00 New Activation [PERSON_NAME] iPhone 15 (Black) $251.…" at bounding box center [359, 704] width 241 height 671
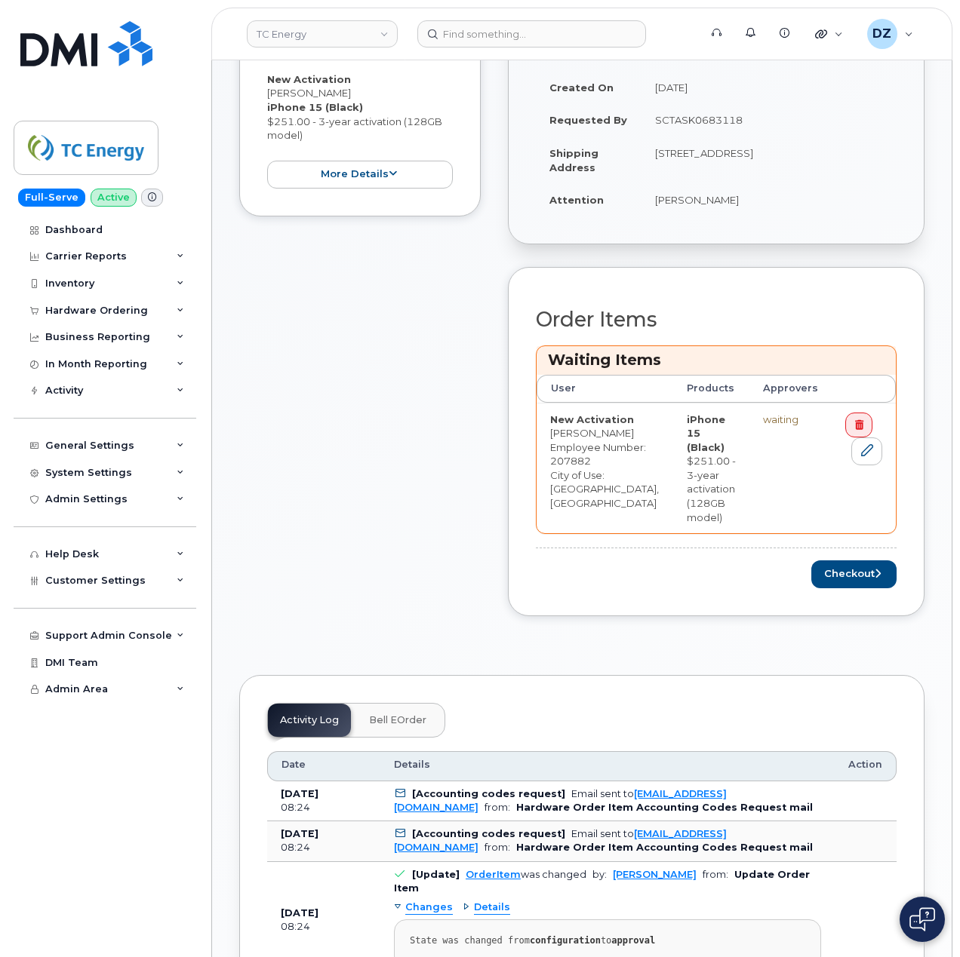
scroll to position [402, 0]
click at [854, 588] on button "Checkout" at bounding box center [853, 574] width 85 height 28
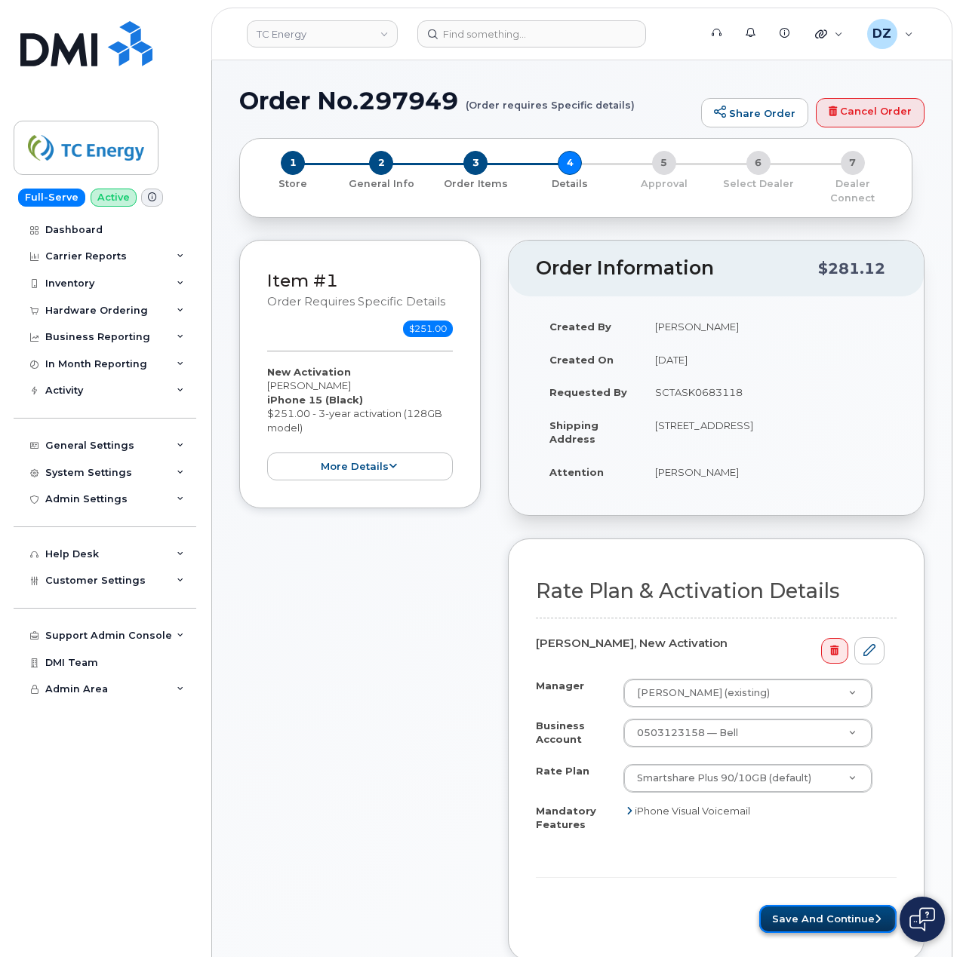
click at [836, 905] on button "Save and Continue" at bounding box center [827, 919] width 137 height 28
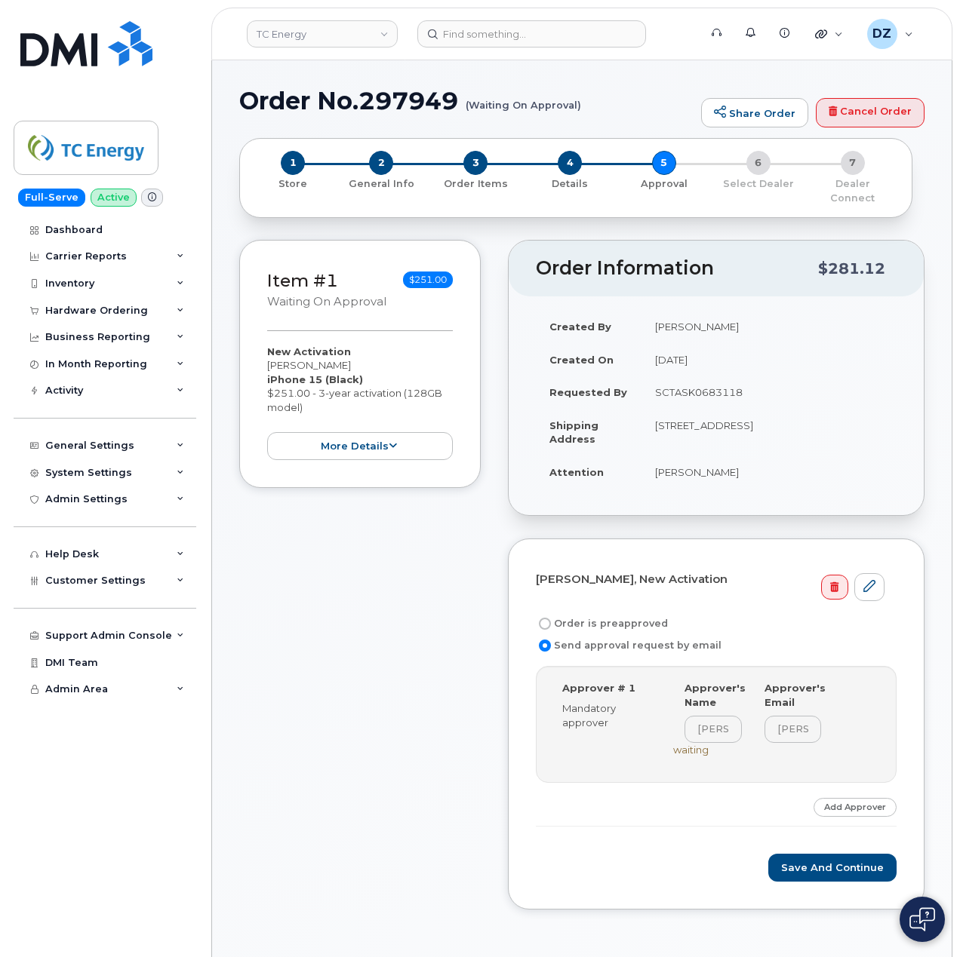
drag, startPoint x: 815, startPoint y: 906, endPoint x: 342, endPoint y: 736, distance: 502.6
click at [342, 736] on div "Item #1 Waiting On Approval $251.00 New Activation [PERSON_NAME] iPhone 15 (Bla…" at bounding box center [359, 586] width 241 height 693
click at [605, 615] on label "Order is preapproved" at bounding box center [602, 624] width 132 height 18
click at [551, 618] on input "Order is preapproved" at bounding box center [545, 624] width 12 height 12
radio input "true"
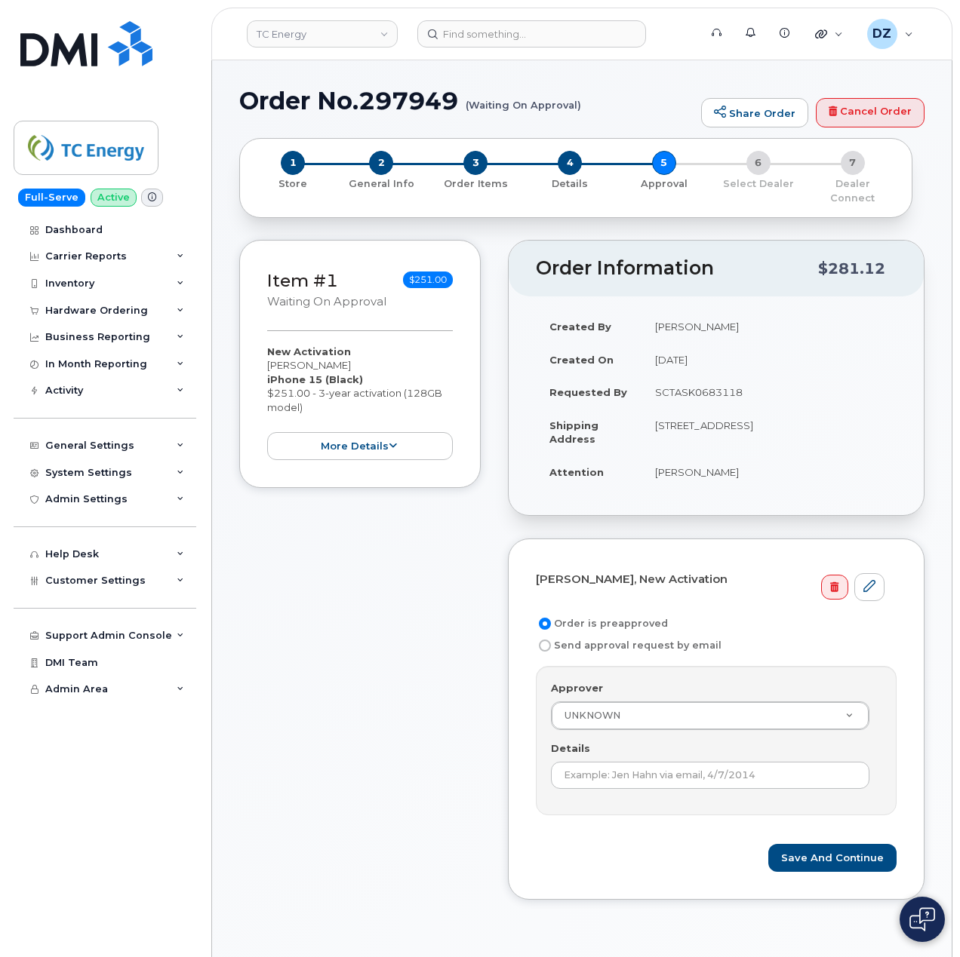
click at [700, 376] on td "SCTASK0683118" at bounding box center [768, 392] width 255 height 33
click at [696, 376] on td "SCTASK0683118" at bounding box center [768, 392] width 255 height 33
copy td "SCTASK0683118"
click at [674, 749] on div "Details" at bounding box center [716, 766] width 330 height 48
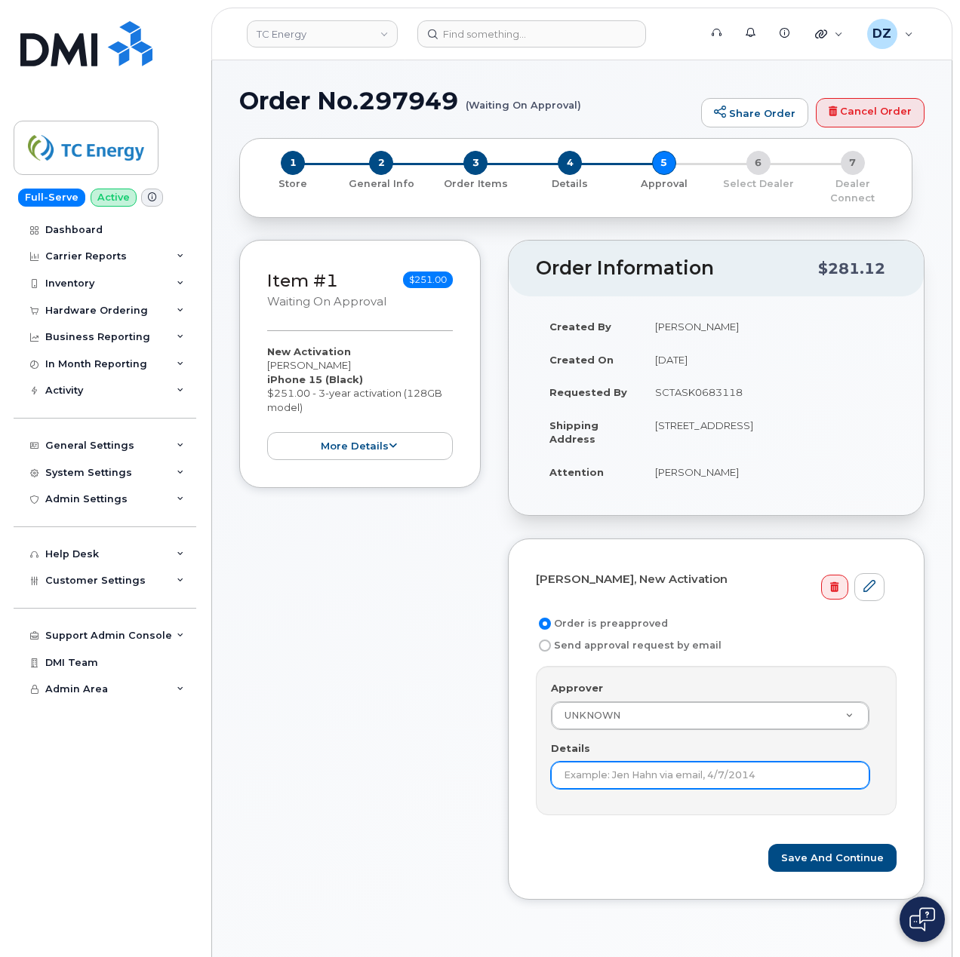
click at [677, 762] on input "Details" at bounding box center [710, 775] width 318 height 27
paste input "SCTASK0683118"
type input "SCTASK0683118"
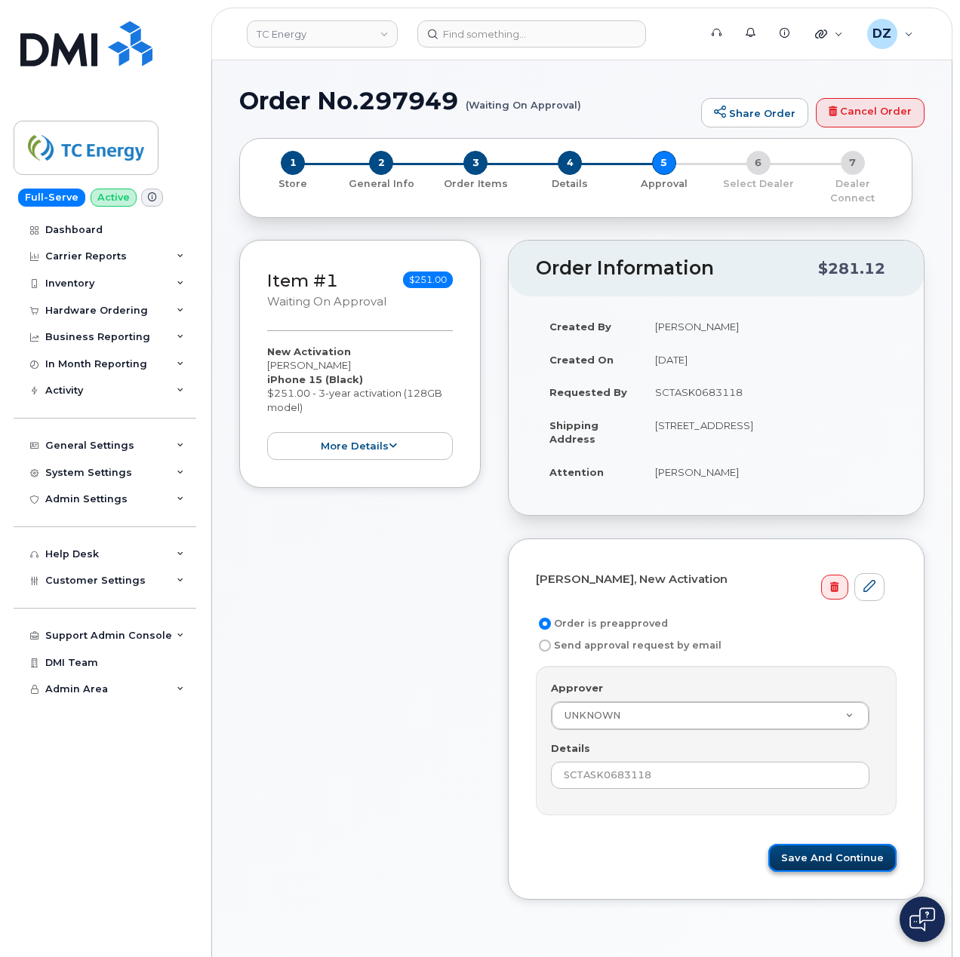
click at [840, 846] on button "Save and Continue" at bounding box center [832, 858] width 128 height 28
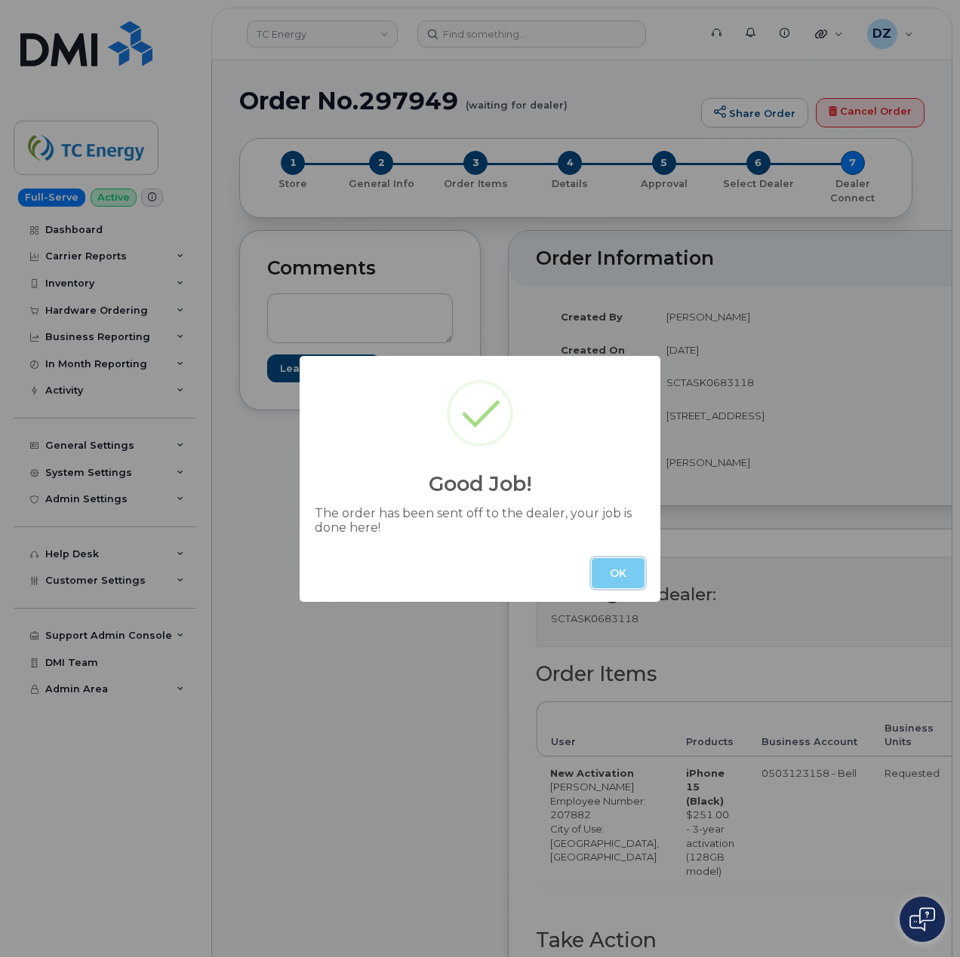
click at [605, 560] on button "OK" at bounding box center [617, 573] width 53 height 30
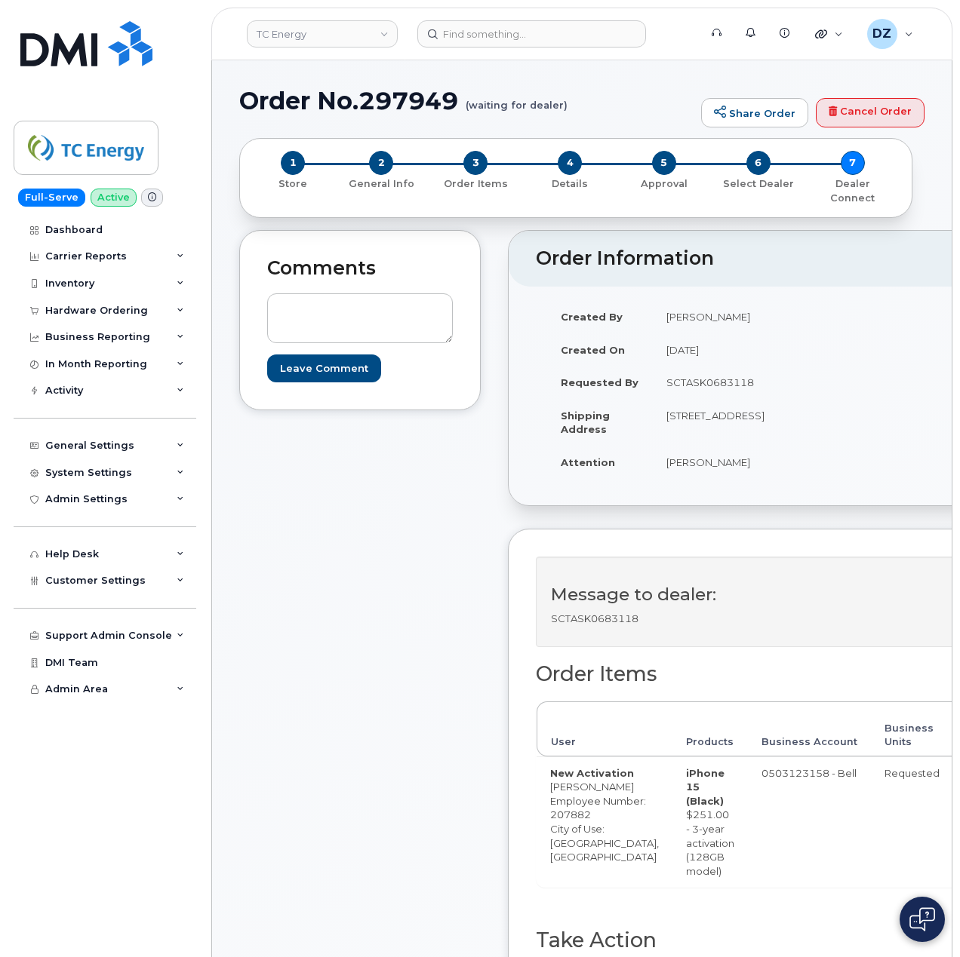
click at [266, 98] on h1 "Order No.297949 (waiting for dealer)" at bounding box center [466, 101] width 454 height 26
click at [424, 92] on h1 "Order No.297949 (waiting for dealer)" at bounding box center [466, 101] width 454 height 26
copy h1 "Order No.297949"
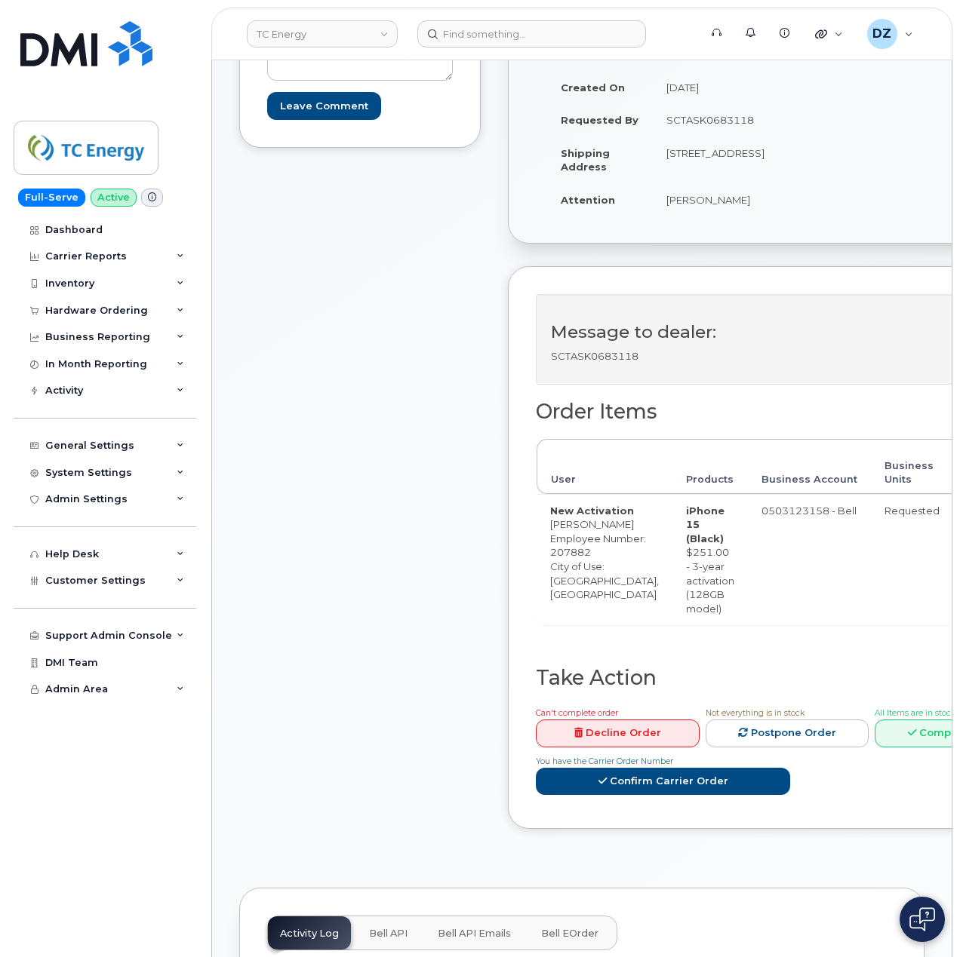
scroll to position [402, 0]
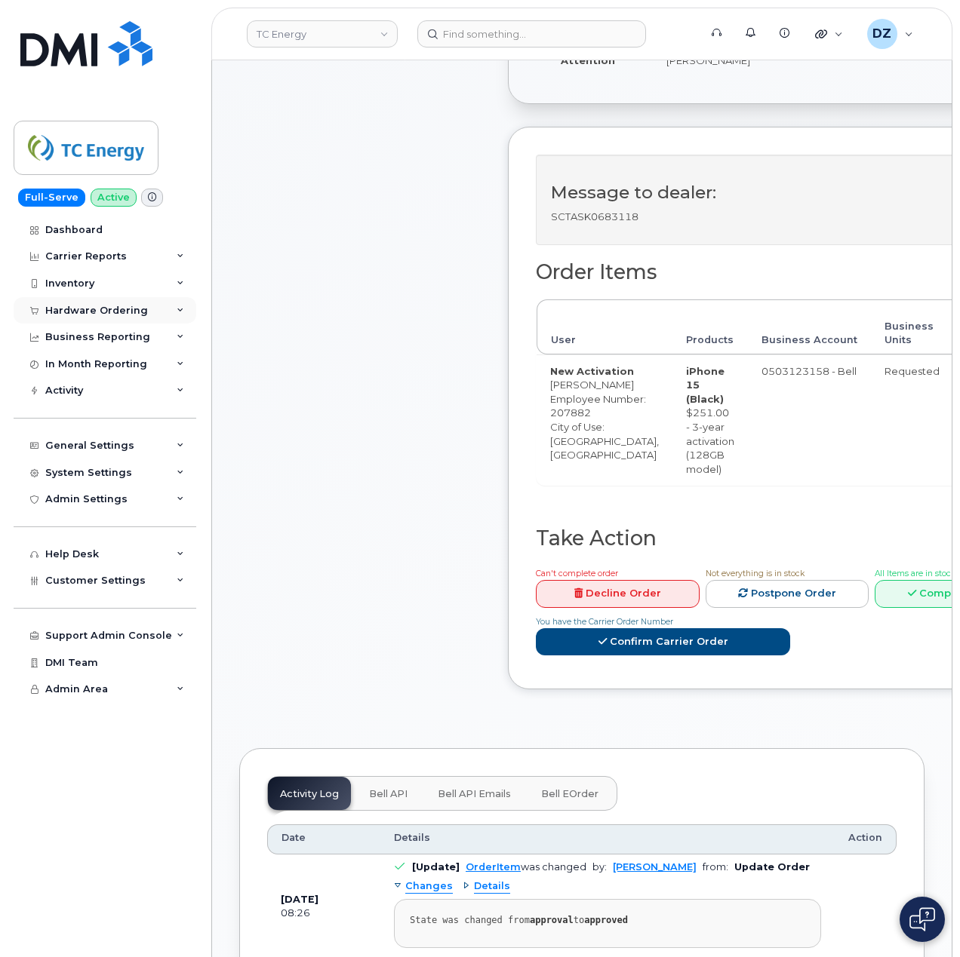
click at [107, 306] on div "Hardware Ordering" at bounding box center [96, 311] width 103 height 12
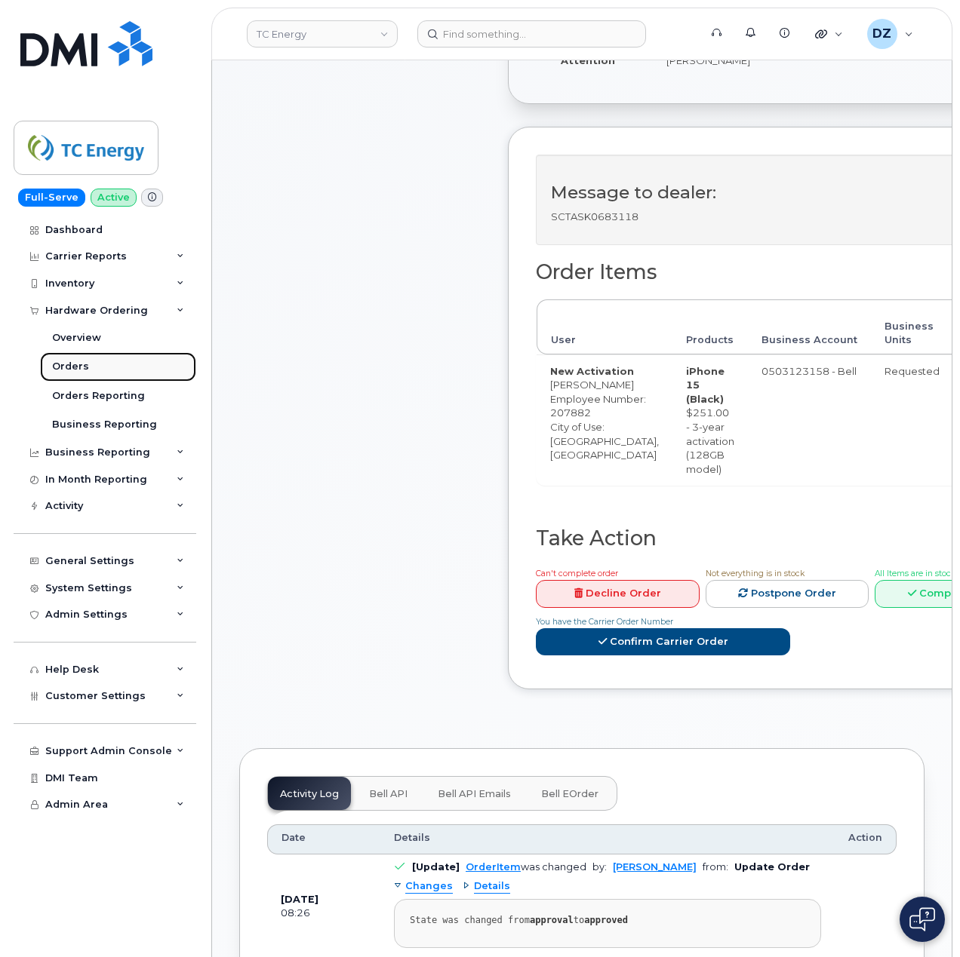
click at [92, 361] on link "Orders" at bounding box center [118, 366] width 156 height 29
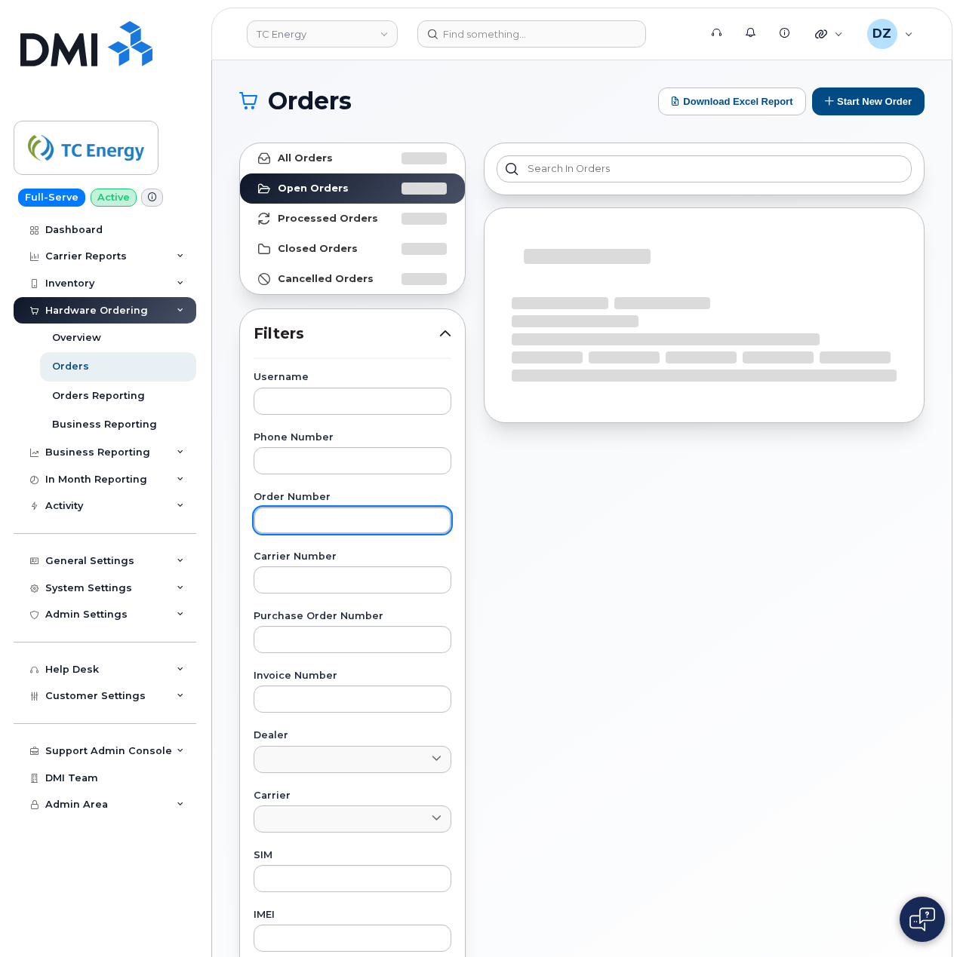
click at [338, 533] on input "text" at bounding box center [352, 520] width 198 height 27
paste input "297799"
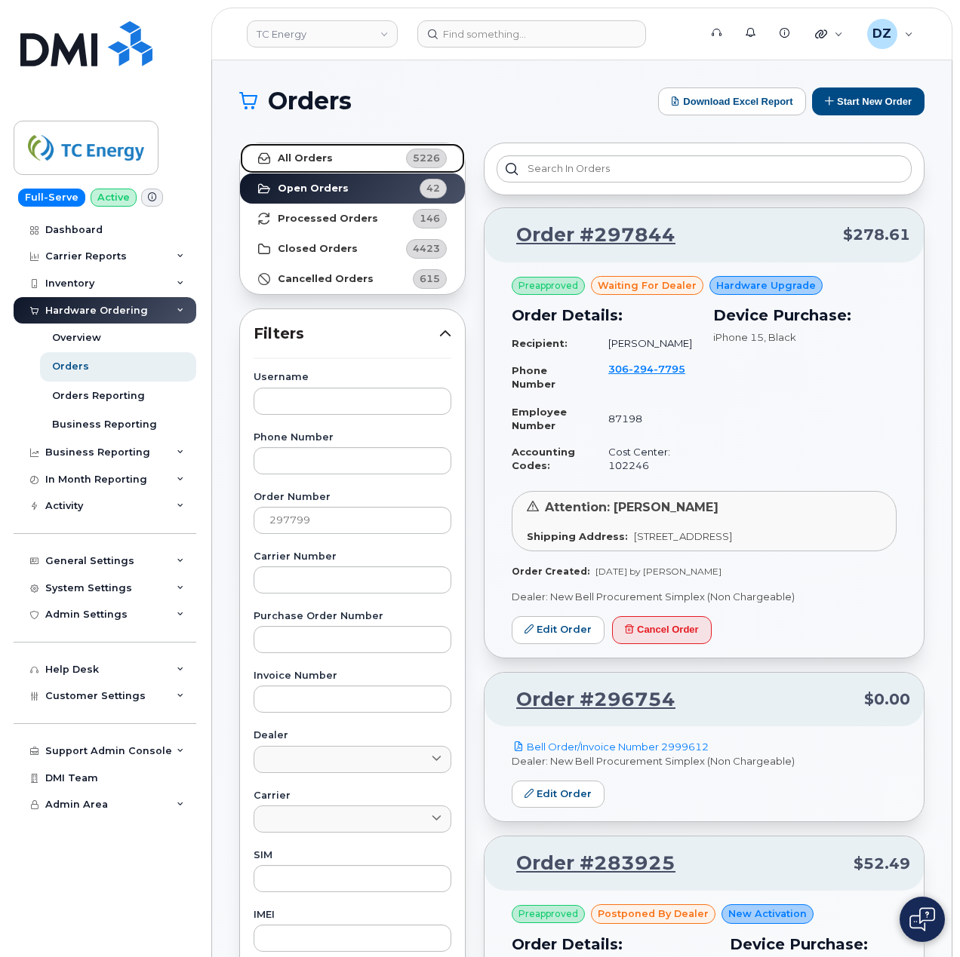
click at [324, 155] on strong "All Orders" at bounding box center [305, 158] width 55 height 12
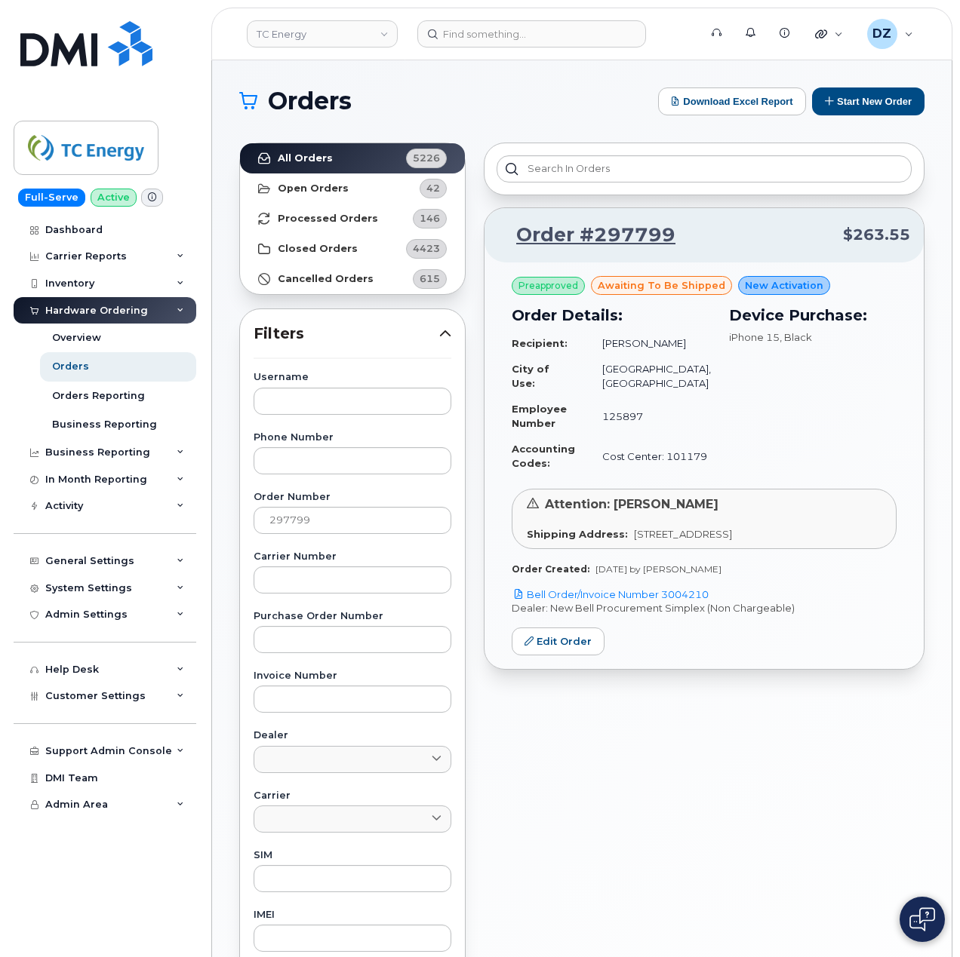
drag, startPoint x: 717, startPoint y: 596, endPoint x: 662, endPoint y: 601, distance: 54.6
click at [662, 601] on p "Bell Order/Invoice Number 3004210" at bounding box center [704, 595] width 385 height 14
copy link "3004210"
click at [309, 532] on input "297799" at bounding box center [352, 520] width 198 height 27
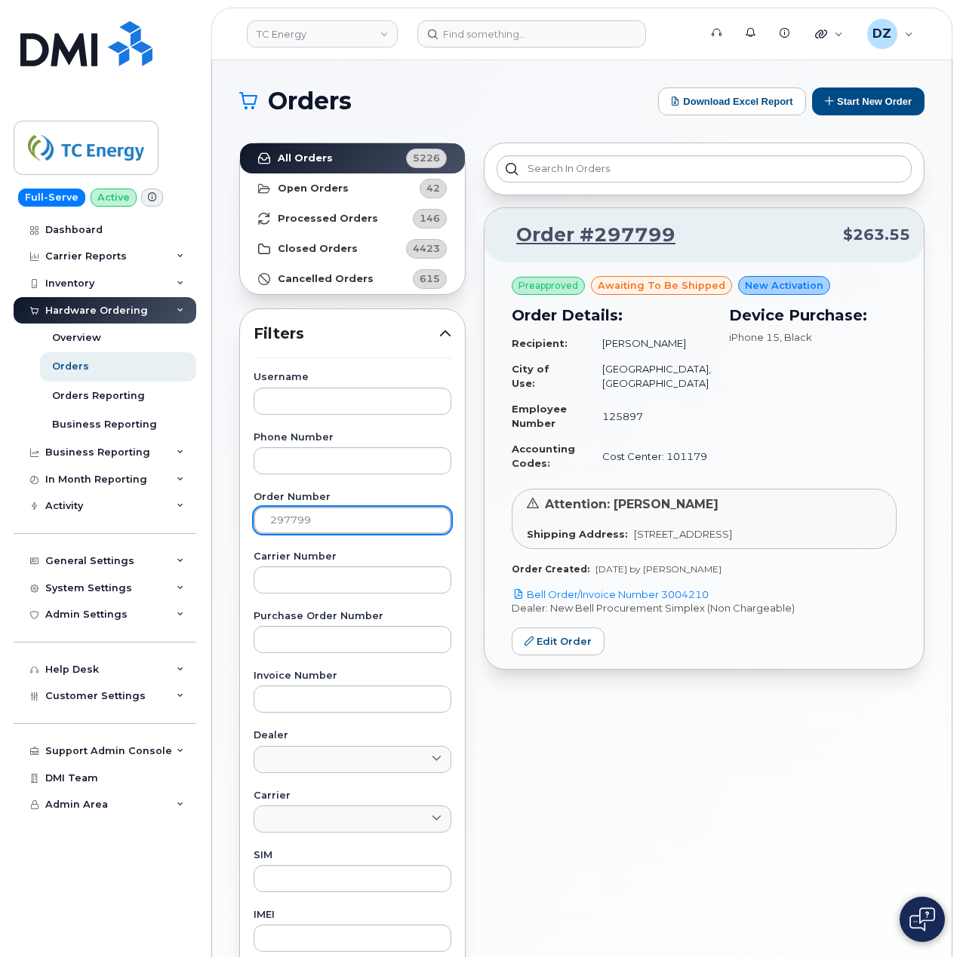
paste input "8"
type input "297899"
click at [348, 163] on link "All Orders 5226" at bounding box center [352, 158] width 225 height 30
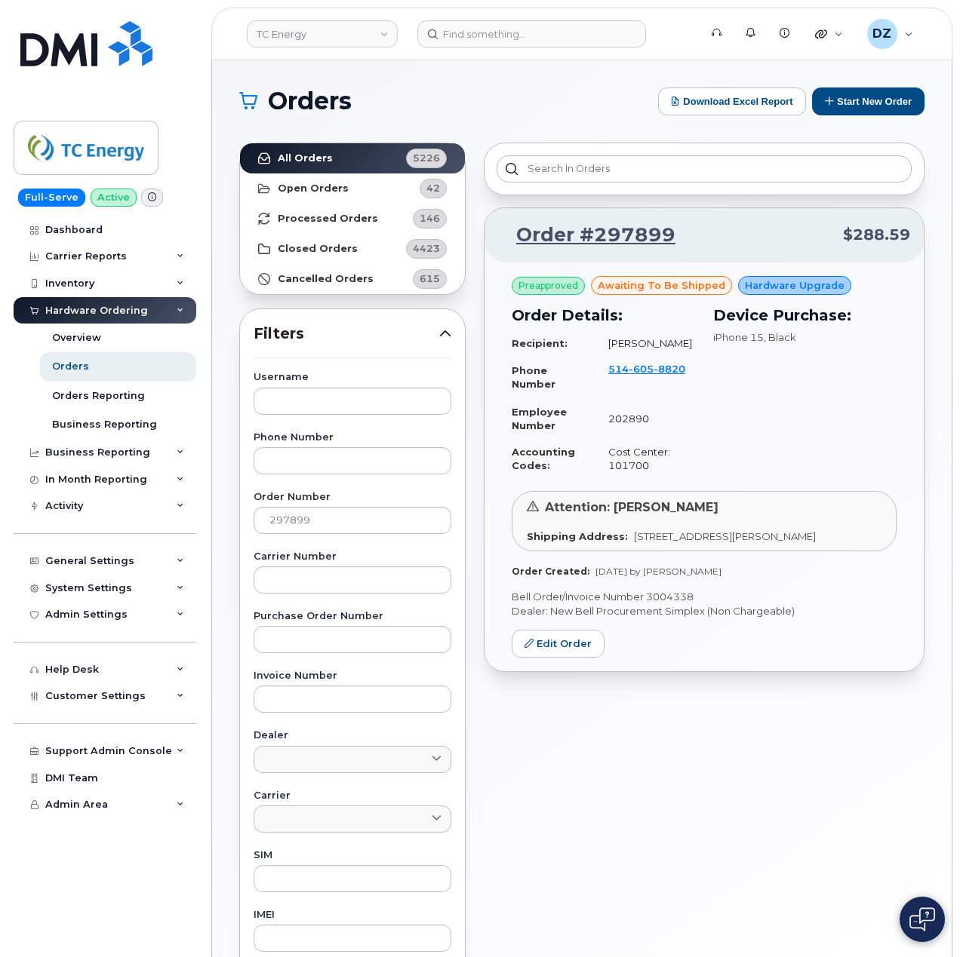
click at [673, 604] on p "Bell Order/Invoice Number 3004338" at bounding box center [704, 597] width 385 height 14
copy p "3004338"
